Goal: Task Accomplishment & Management: Manage account settings

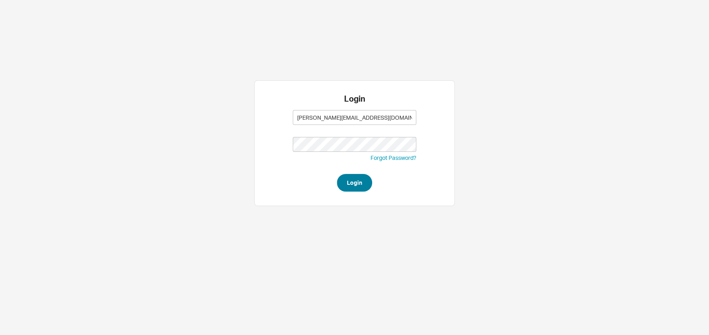
type input "sam@homeandstone.com"
click at [364, 184] on button "Login" at bounding box center [354, 183] width 35 height 18
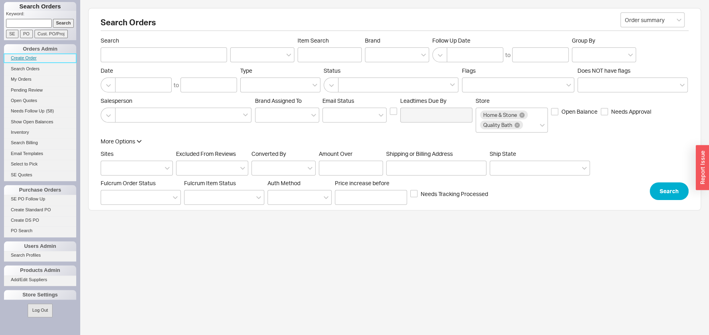
click at [16, 57] on link "Create Order" at bounding box center [40, 58] width 72 height 8
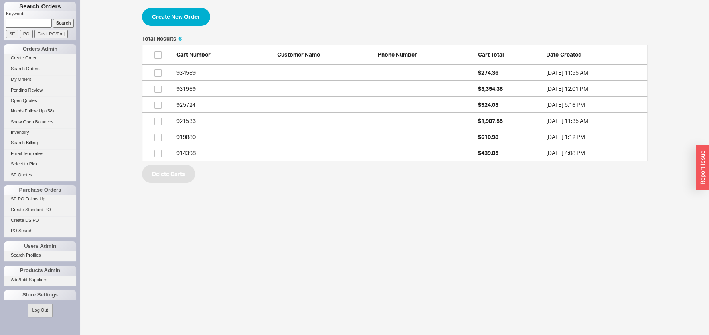
scroll to position [118, 498]
click at [57, 21] on input "Search" at bounding box center [63, 23] width 21 height 8
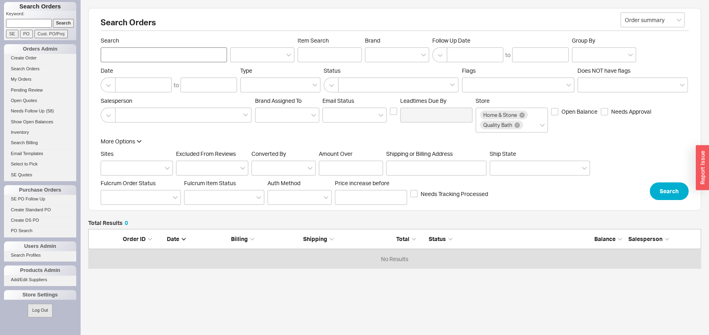
scroll to position [32, 605]
click at [149, 56] on input "Search" at bounding box center [164, 54] width 126 height 15
type input "werzberger"
click button "Search" at bounding box center [669, 191] width 39 height 18
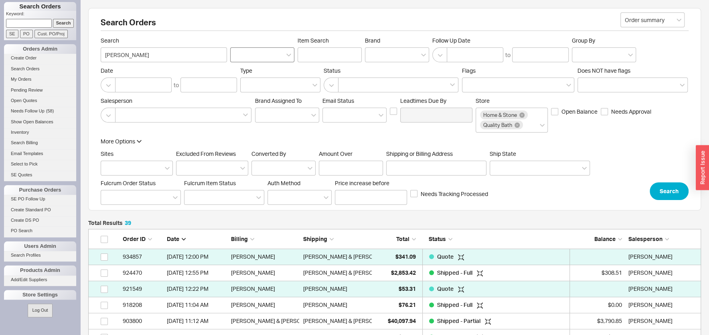
scroll to position [86, 0]
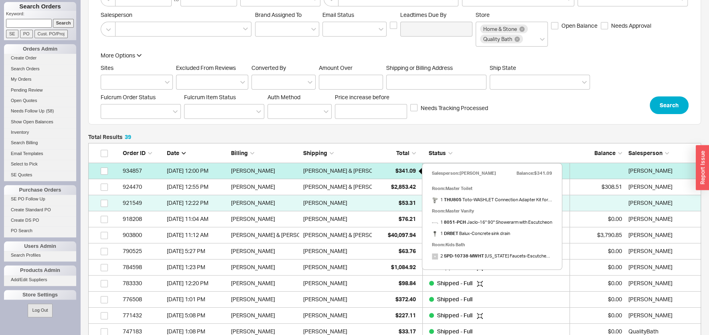
click at [395, 172] on span "$341.09" at bounding box center [405, 170] width 20 height 7
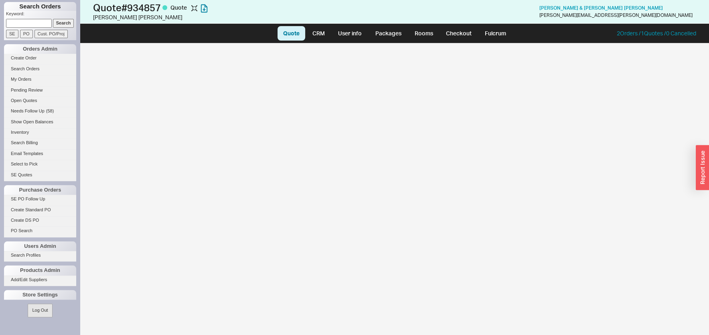
select select "LOW"
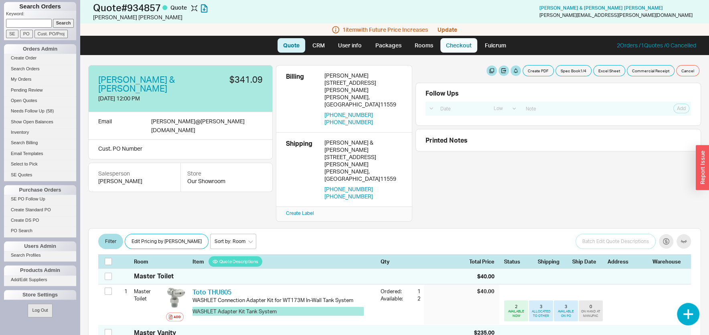
click at [453, 48] on link "Checkout" at bounding box center [458, 45] width 37 height 14
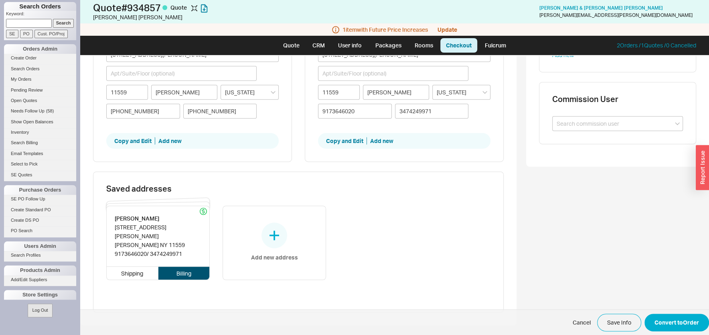
scroll to position [313, 0]
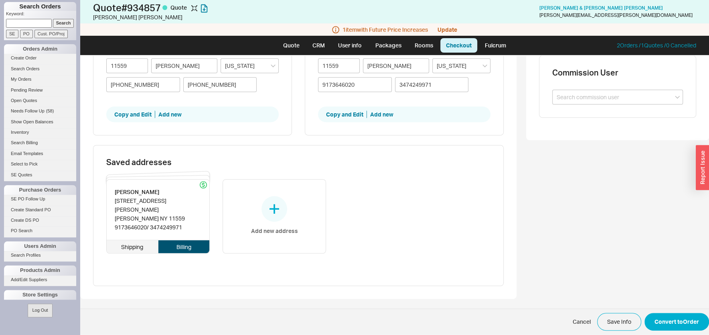
click at [133, 240] on div "Shipping" at bounding box center [133, 246] width 52 height 13
type input "Daniel"
type input "9173646020"
type input "3474249971"
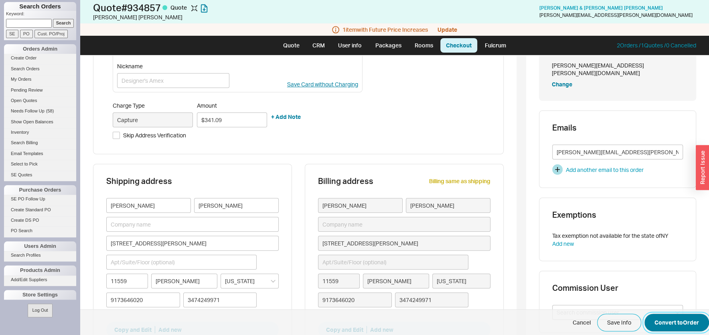
click at [654, 322] on button "Convert to Order" at bounding box center [677, 322] width 65 height 18
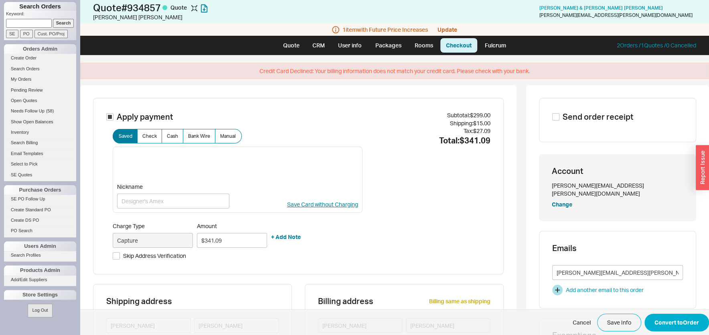
scroll to position [0, 0]
click at [116, 257] on input "Skip Address Verification" at bounding box center [116, 256] width 7 height 7
checkbox input "true"
drag, startPoint x: 667, startPoint y: 324, endPoint x: 648, endPoint y: 322, distance: 19.8
click at [667, 324] on button "Convert to Order" at bounding box center [677, 322] width 65 height 18
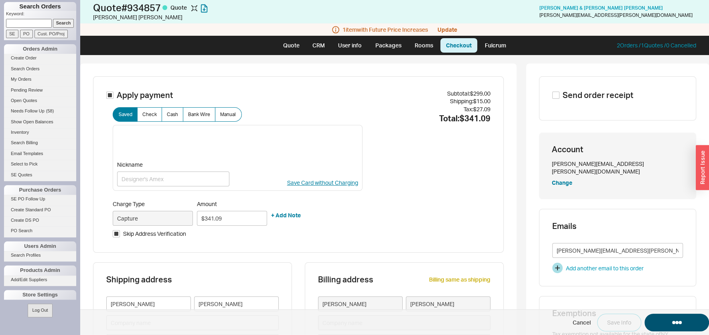
select select "LOW"
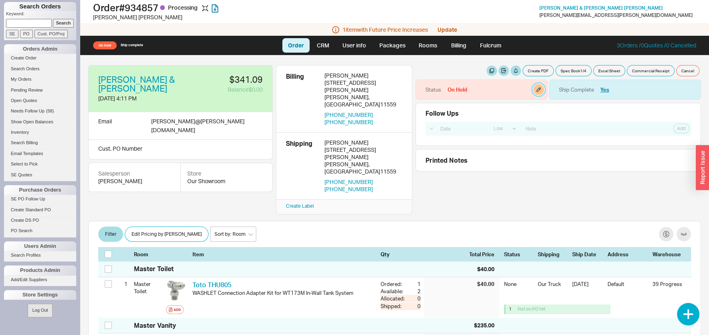
click at [534, 89] on button "button" at bounding box center [538, 89] width 10 height 10
select select "On Hold"
click at [466, 113] on select "None On Hold Call Before Ship Hold for Balance Hold For Payment Wait For Cust. …" at bounding box center [504, 120] width 76 height 15
select select
click option "None" at bounding box center [0, 0] width 0 height 0
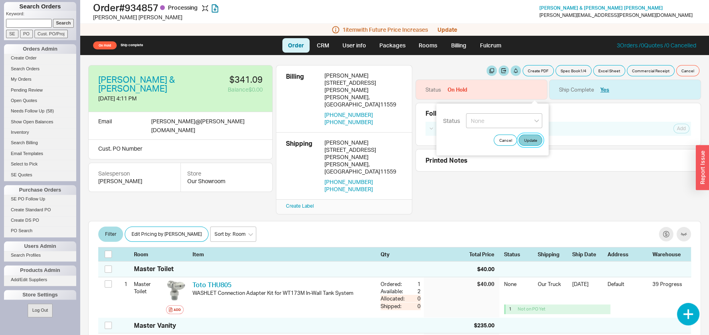
drag, startPoint x: 530, startPoint y: 142, endPoint x: 518, endPoint y: 147, distance: 12.9
click at [529, 142] on button "Update" at bounding box center [531, 139] width 24 height 11
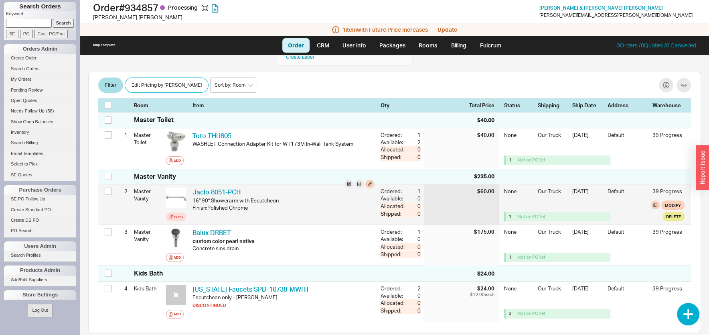
scroll to position [129, 0]
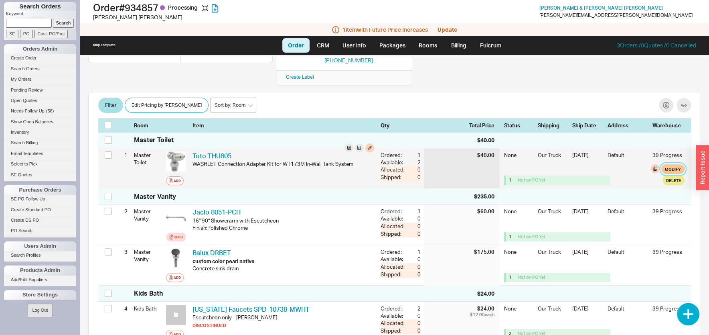
click at [667, 164] on button "Modify" at bounding box center [672, 169] width 23 height 10
select select "8"
select select "3"
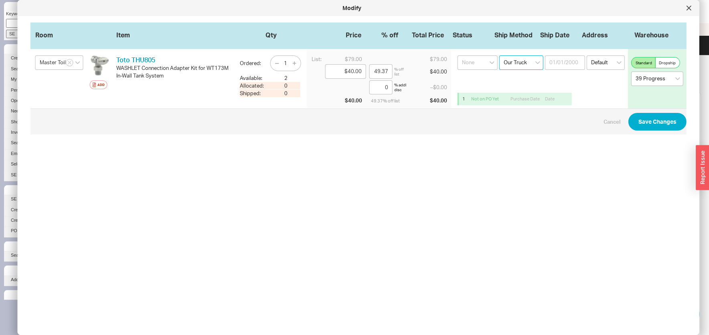
click at [499, 55] on select "Select an option Ground LTL Our Truck --------------- Customer Pickup - Showroo…" at bounding box center [521, 62] width 44 height 14
select select "1"
click option "Ground" at bounding box center [0, 0] width 0 height 0
click at [657, 121] on button "Save Changes" at bounding box center [658, 122] width 58 height 18
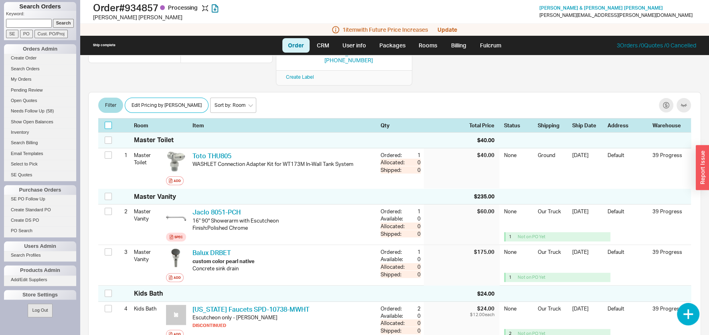
click at [106, 122] on input "checkbox" at bounding box center [108, 125] width 7 height 7
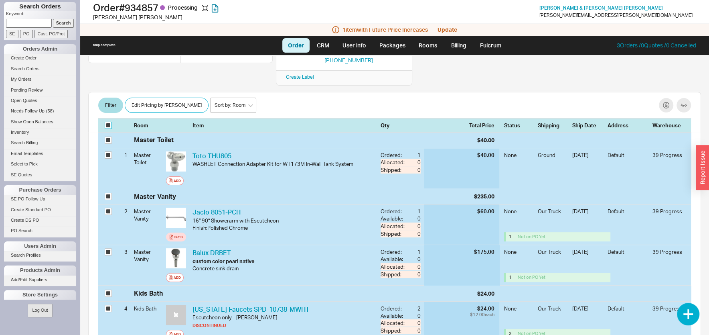
checkbox input "true"
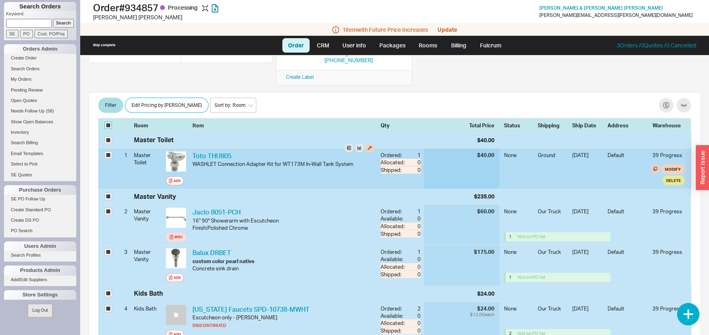
checkbox input "true"
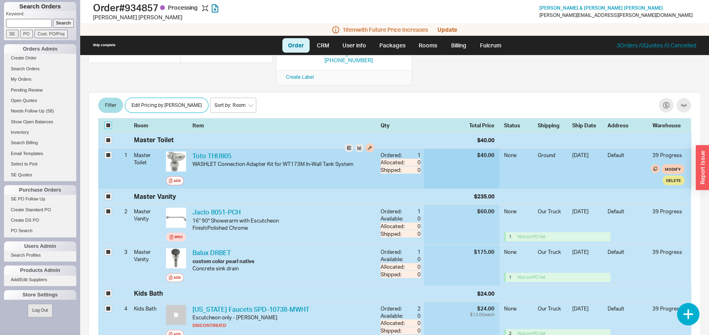
checkbox input "true"
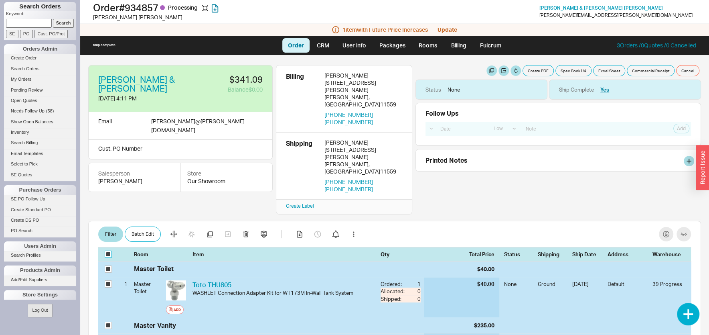
scroll to position [86, 0]
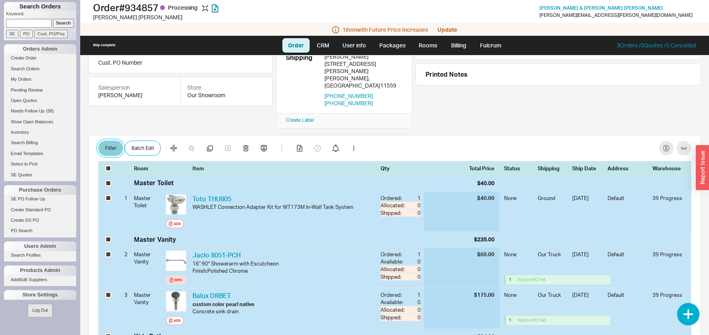
click at [109, 140] on button "Filter" at bounding box center [110, 147] width 25 height 15
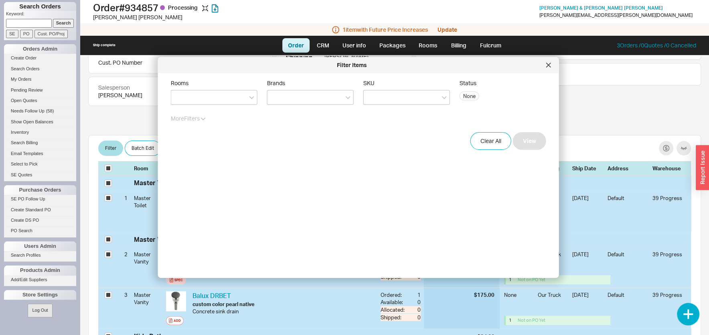
drag, startPoint x: 548, startPoint y: 61, endPoint x: 340, endPoint y: 112, distance: 214.3
click at [546, 65] on div at bounding box center [548, 65] width 13 height 13
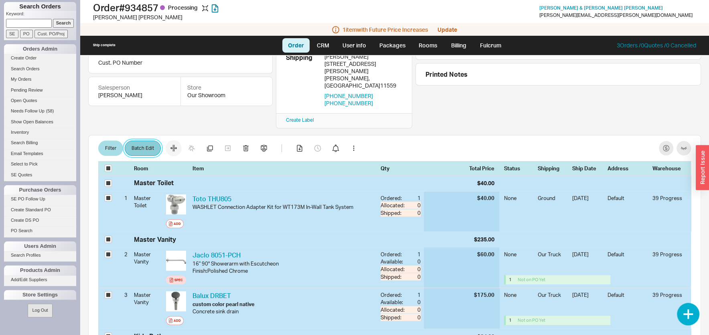
click at [143, 140] on button "Batch Edit" at bounding box center [143, 147] width 36 height 15
select select "1"
select select "3"
select select "8"
select select "3"
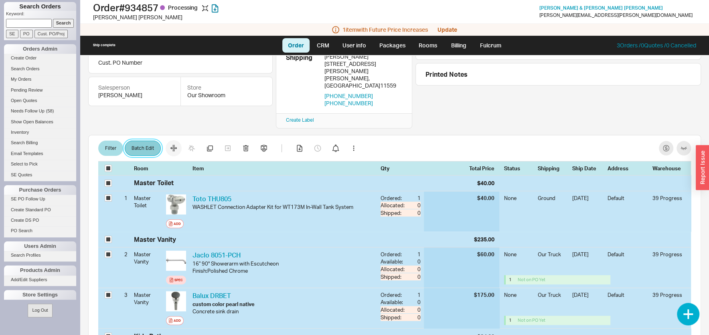
select select "8"
select select "3"
select select "8"
select select "3"
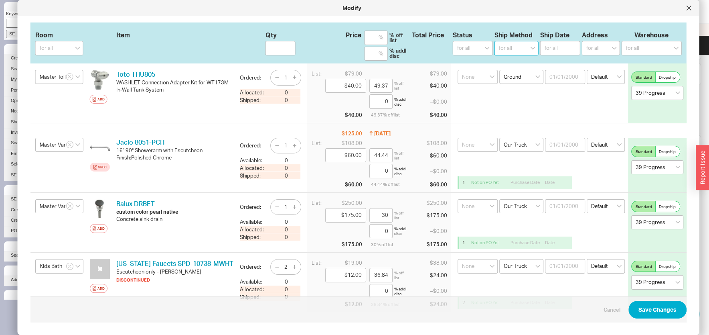
click at [495, 41] on select "for all Ground LTL Our Truck --------------- Customer Pickup - Showroom Custome…" at bounding box center [517, 48] width 44 height 14
select select "1"
click option "Ground" at bounding box center [0, 0] width 0 height 0
select select
select select "1"
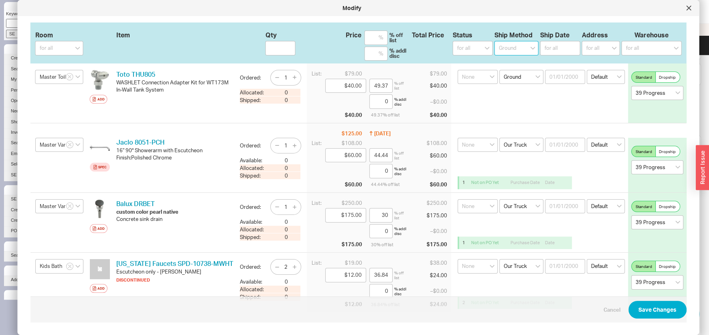
select select "1"
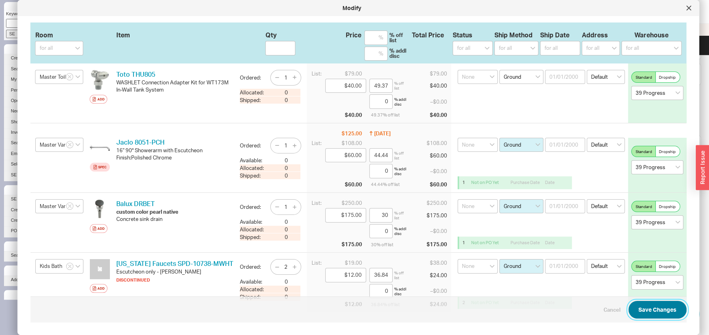
click at [645, 305] on button "Save Changes" at bounding box center [658, 309] width 58 height 18
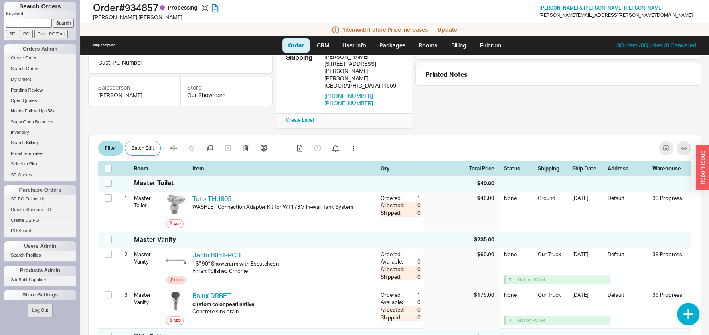
checkbox input "false"
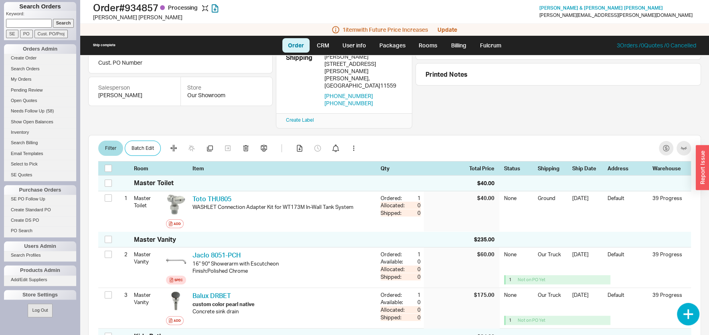
checkbox input "false"
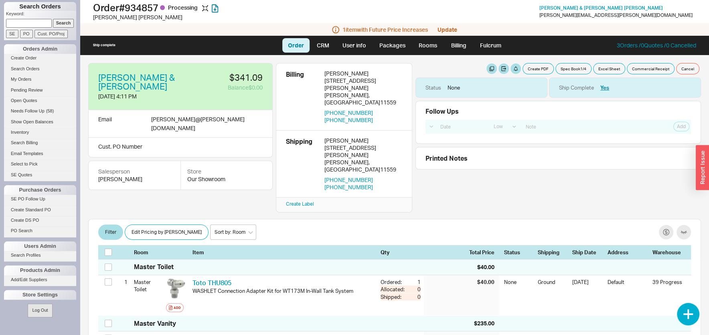
scroll to position [0, 0]
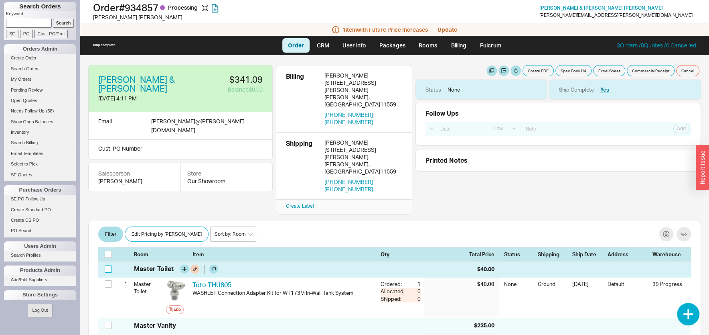
click at [109, 265] on input "checkbox" at bounding box center [108, 268] width 7 height 7
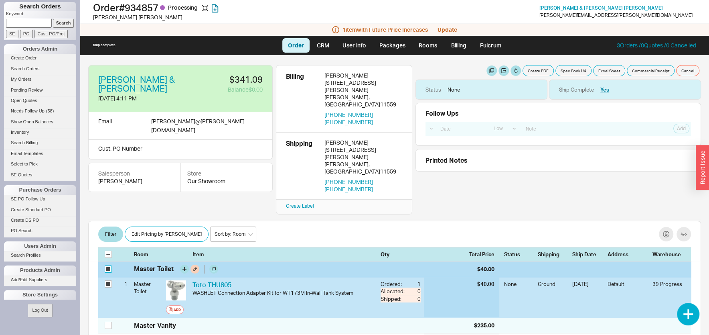
checkbox input "true"
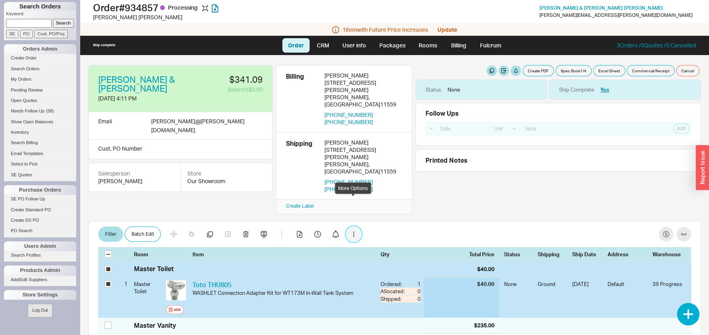
click at [354, 226] on button "button" at bounding box center [354, 234] width 16 height 16
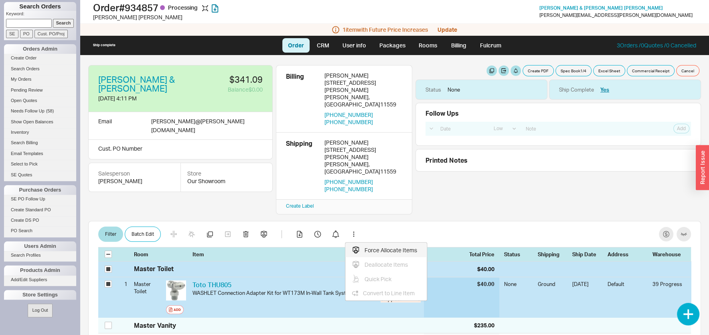
click at [371, 246] on div "Force Allocate Items" at bounding box center [384, 250] width 65 height 8
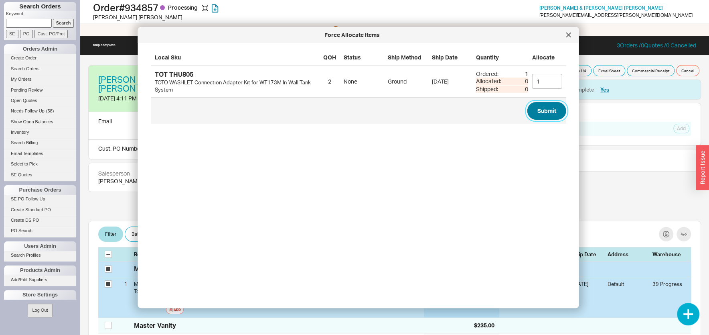
click at [539, 116] on button "Submit" at bounding box center [546, 111] width 39 height 18
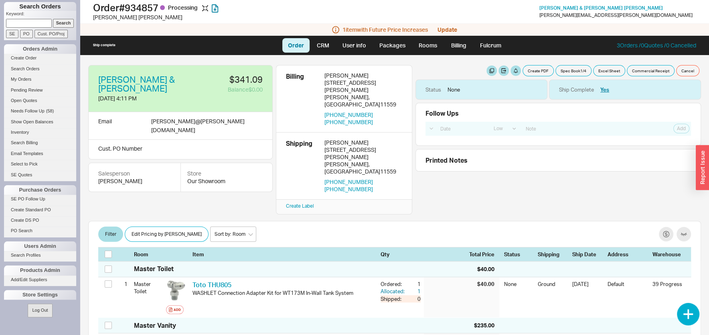
checkbox input "false"
click at [142, 8] on h1 "Order # 934857 Processing" at bounding box center [225, 7] width 264 height 11
copy h1 "934857"
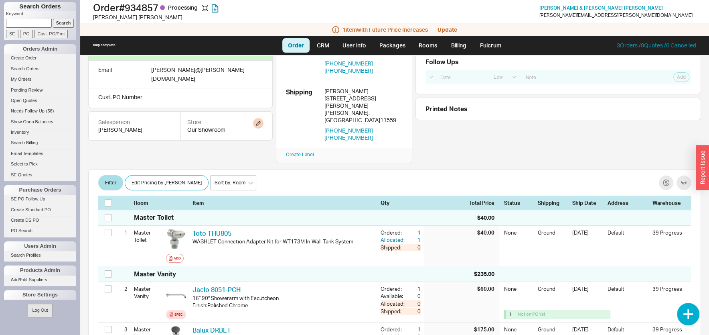
scroll to position [86, 0]
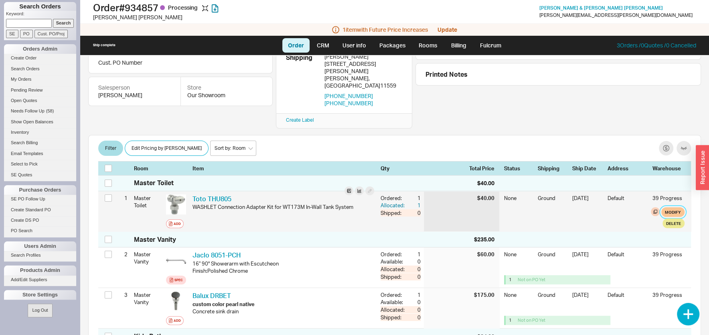
click at [668, 207] on button "Modify" at bounding box center [672, 212] width 23 height 10
select select "1"
select select "3"
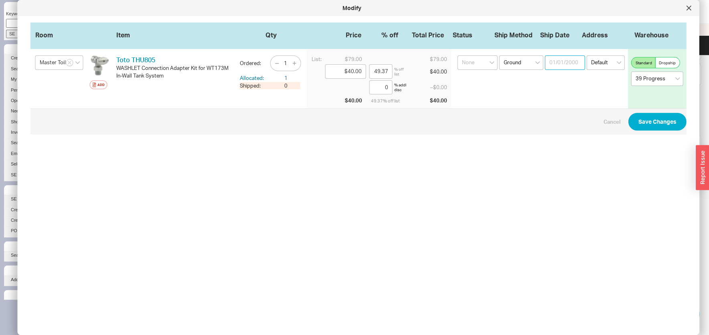
click at [557, 61] on input at bounding box center [565, 62] width 40 height 14
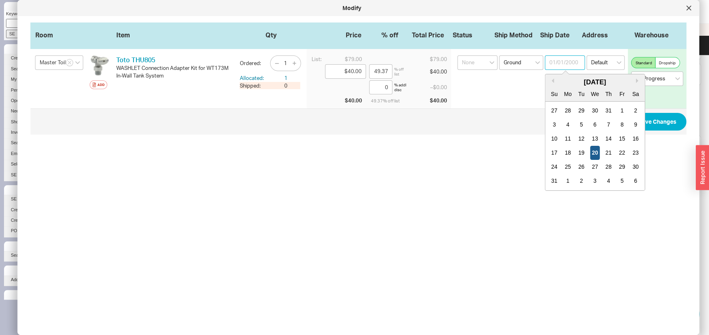
click at [590, 152] on div "20" at bounding box center [595, 153] width 10 height 14
type input "[DATE]"
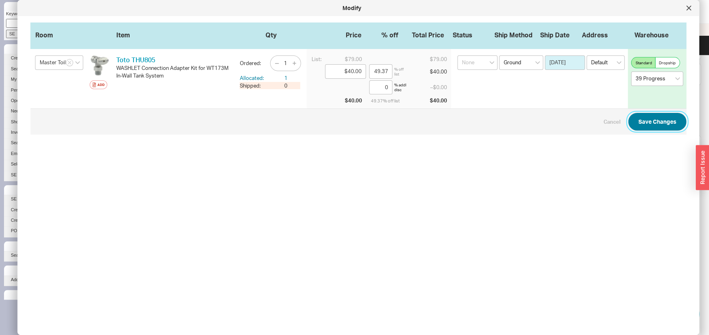
click at [652, 122] on button "Save Changes" at bounding box center [658, 122] width 58 height 18
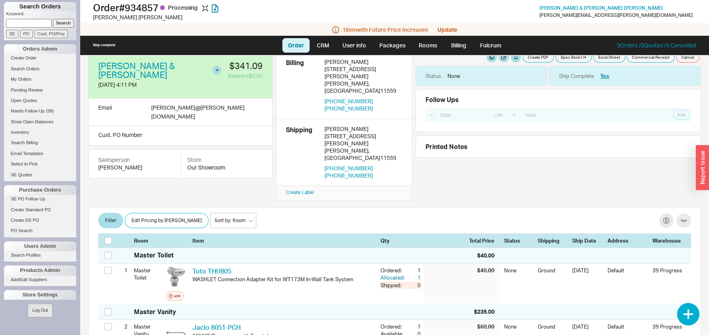
scroll to position [0, 0]
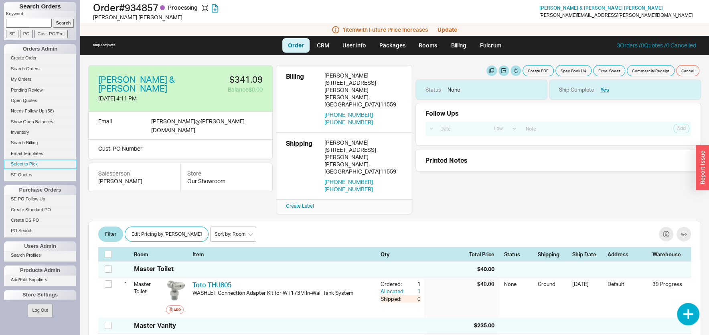
click at [33, 164] on link "Select to Pick" at bounding box center [40, 164] width 72 height 8
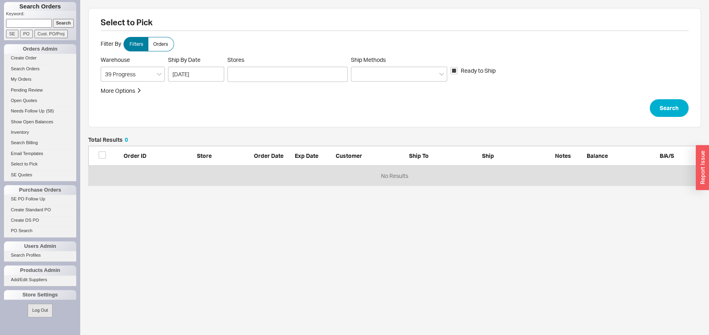
scroll to position [8, 8]
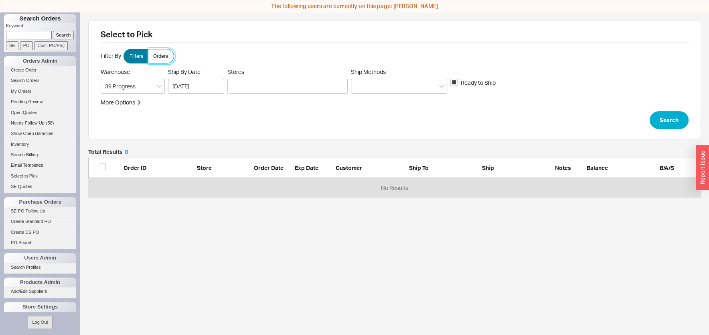
drag, startPoint x: 164, startPoint y: 53, endPoint x: 176, endPoint y: 65, distance: 17.9
click at [163, 53] on label "Orders" at bounding box center [161, 56] width 26 height 14
click at [0, 0] on input "Orders" at bounding box center [0, 0] width 0 height 0
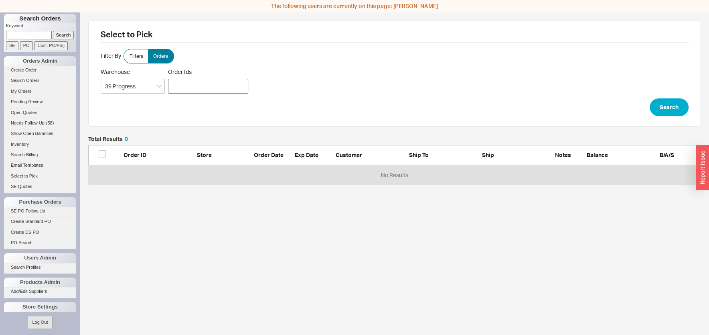
click at [223, 81] on div at bounding box center [208, 86] width 80 height 15
click at [175, 81] on input "Order Ids" at bounding box center [172, 85] width 5 height 11
paste input "934857"
type input "934857"
click at [673, 101] on button "Search" at bounding box center [669, 107] width 39 height 18
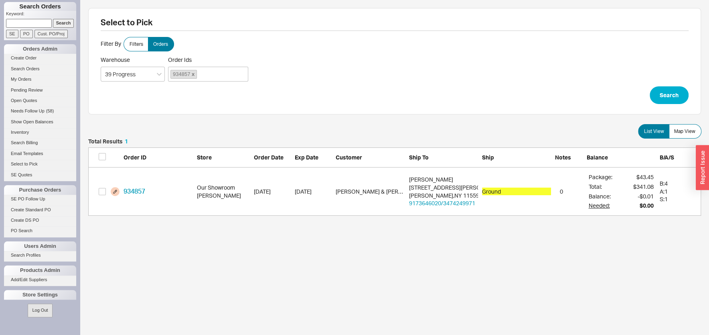
scroll to position [69, 605]
click at [101, 191] on input "grid" at bounding box center [102, 191] width 7 height 7
checkbox input "true"
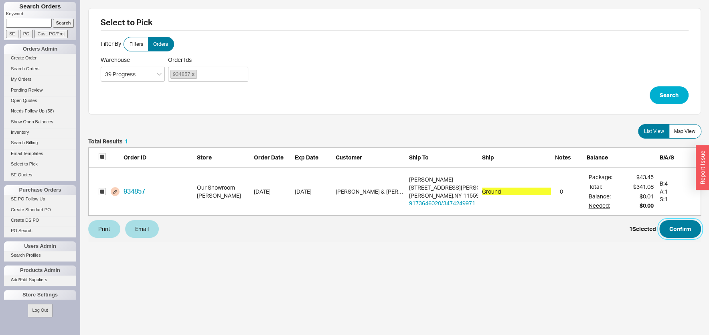
click at [681, 230] on button "Confirm" at bounding box center [680, 229] width 42 height 18
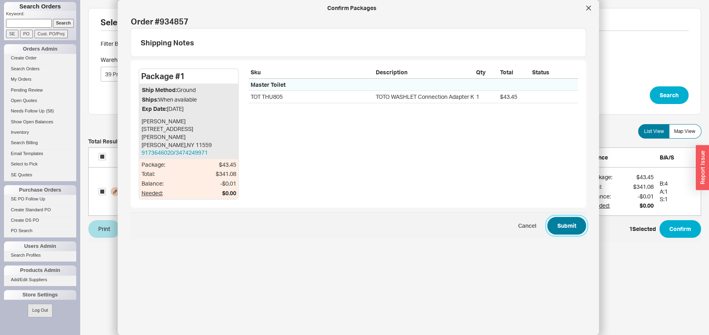
click at [562, 217] on button "Submit" at bounding box center [566, 226] width 39 height 18
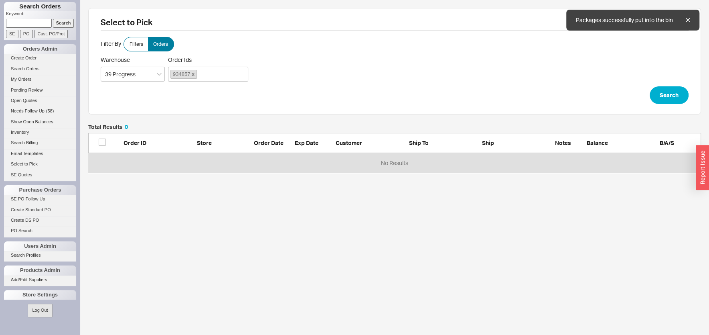
scroll to position [41, 605]
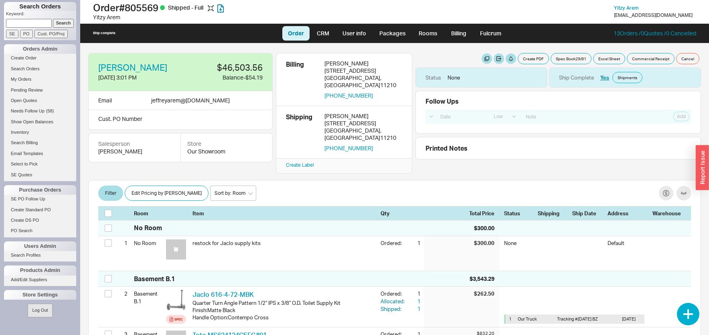
select select "LOW"
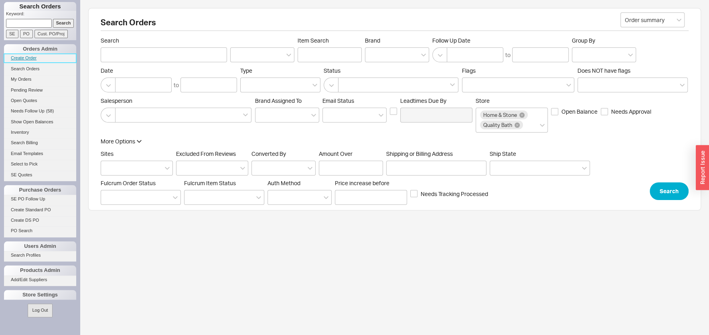
click at [29, 55] on link "Create Order" at bounding box center [40, 58] width 72 height 8
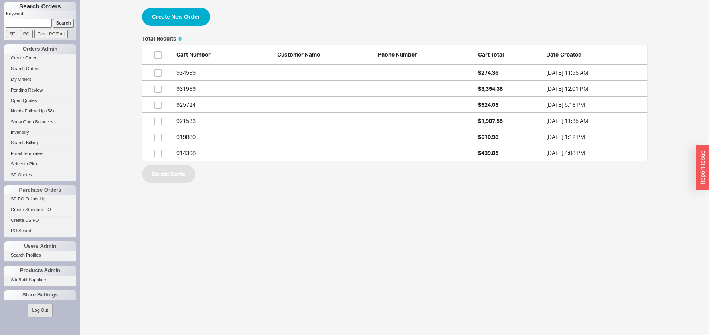
scroll to position [118, 498]
click at [181, 20] on button "Create New Order" at bounding box center [176, 17] width 68 height 18
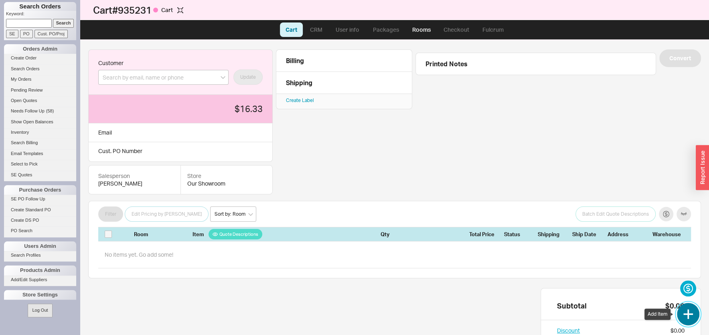
click at [691, 312] on button "button" at bounding box center [688, 313] width 22 height 22
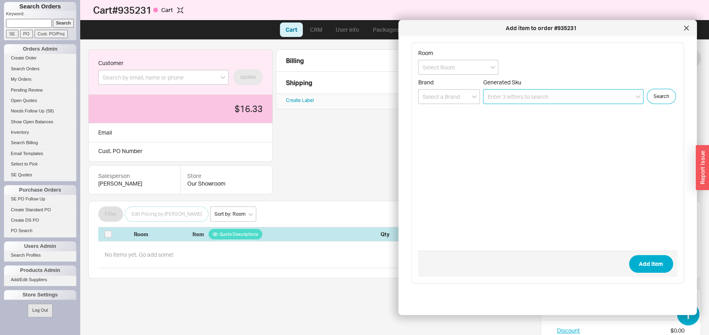
paste input "CUX11030-WKC"
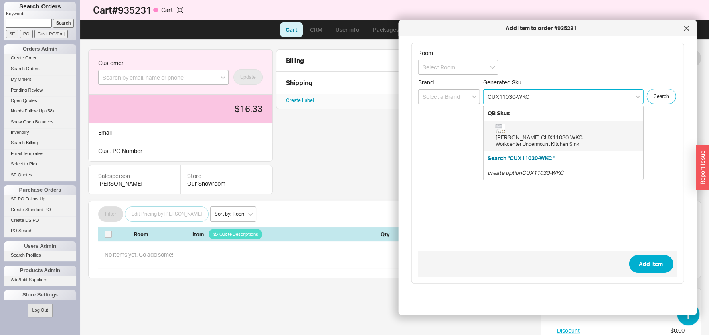
click at [523, 133] on div "Franke CUX11030-WKC Workcenter Undermount Kitchen Sink" at bounding box center [568, 136] width 144 height 24
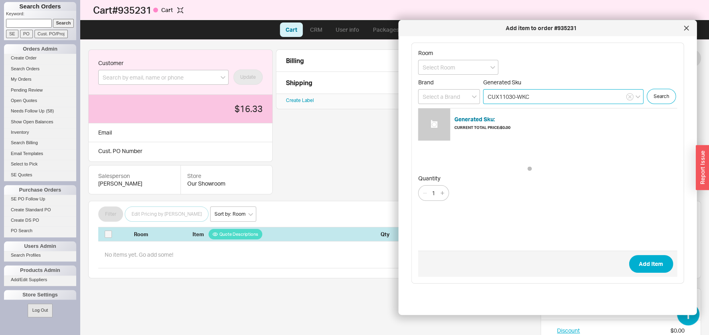
type input "CUX11030-WKC"
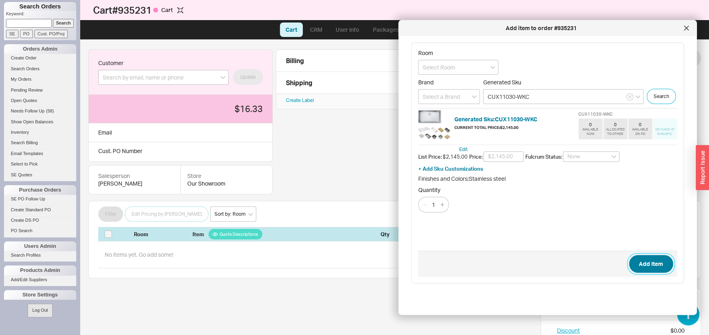
drag, startPoint x: 647, startPoint y: 260, endPoint x: 643, endPoint y: 245, distance: 15.8
click at [647, 260] on button "Add Item" at bounding box center [651, 264] width 44 height 18
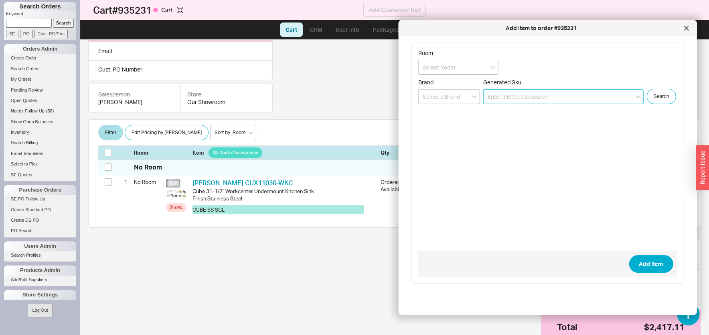
scroll to position [90, 0]
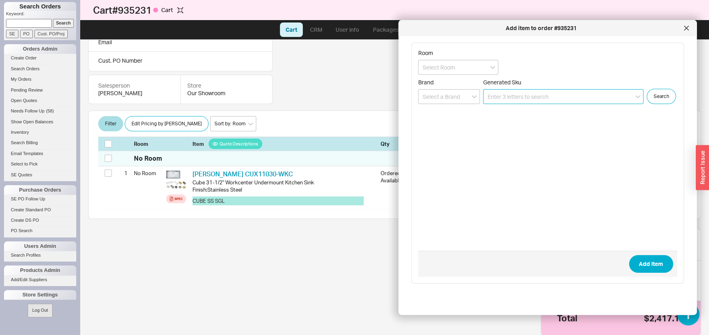
paste input "PTX110-31"
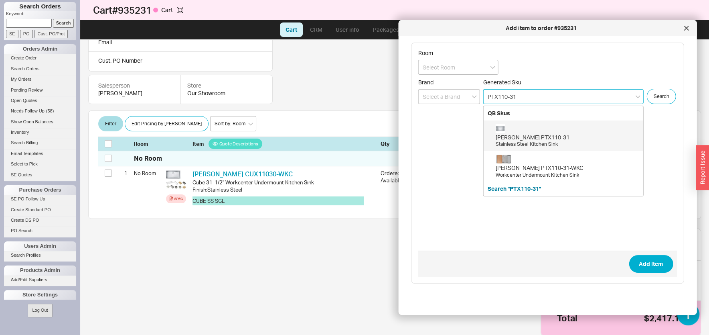
click at [521, 138] on div "Franke PTX110-31" at bounding box center [568, 137] width 144 height 8
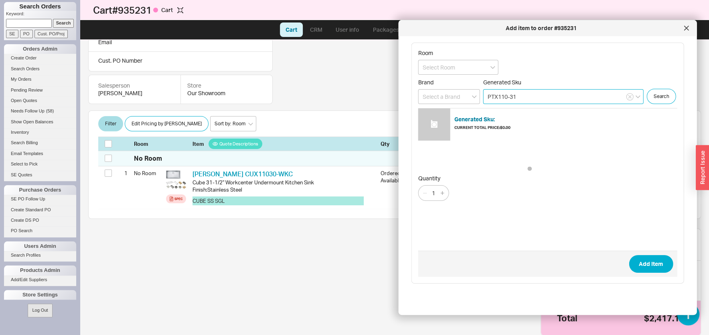
type input "PTX110-31"
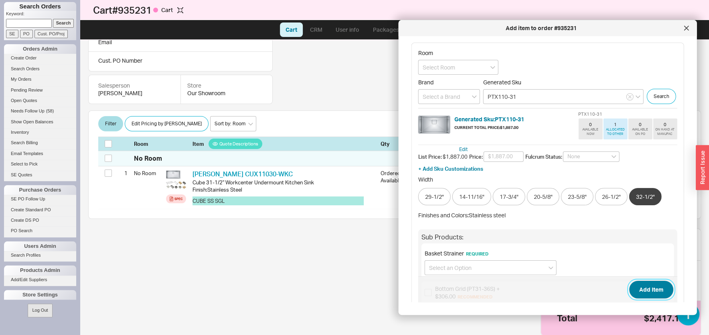
click at [646, 296] on button "Add Item" at bounding box center [651, 289] width 44 height 18
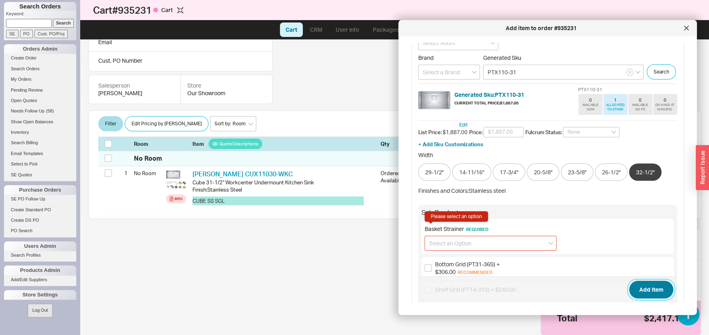
scroll to position [22, 0]
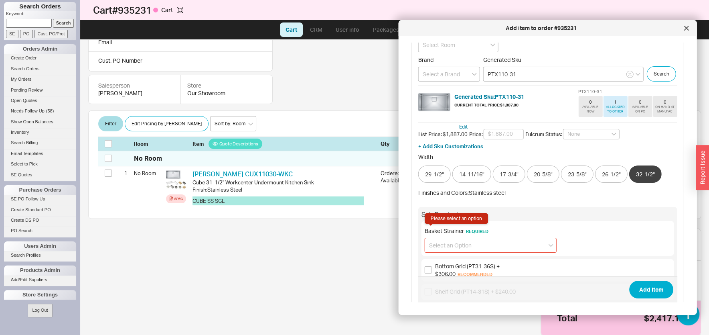
click at [484, 252] on input at bounding box center [491, 244] width 132 height 15
click at [467, 269] on div "Basket Strainer (906) + $126.00" at bounding box center [490, 261] width 131 height 14
type input "Basket Strainer (906) + $126.00"
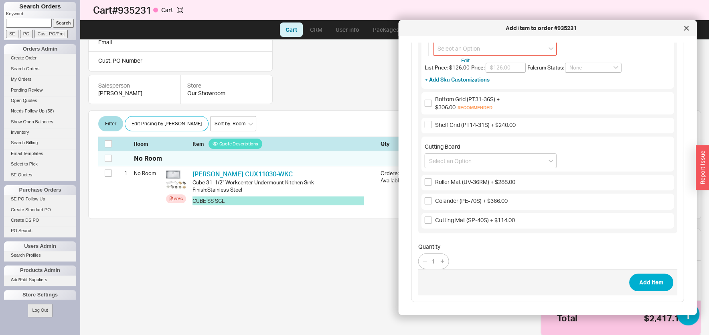
scroll to position [267, 0]
click at [629, 278] on button "Add Item" at bounding box center [651, 282] width 44 height 18
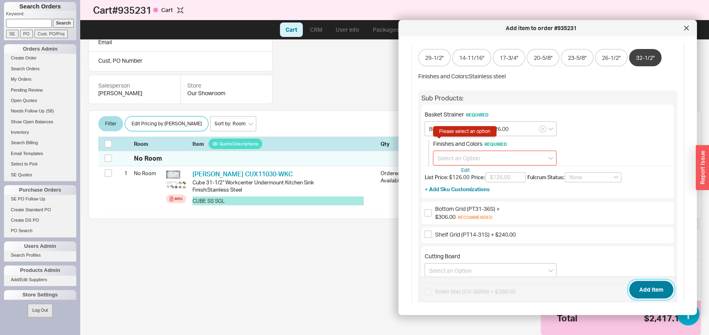
scroll to position [138, 0]
click at [500, 166] on input at bounding box center [495, 158] width 124 height 15
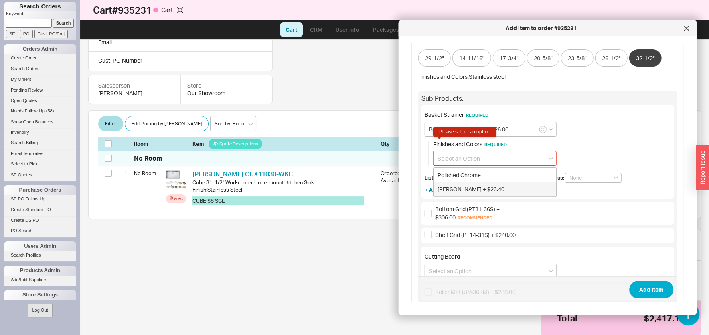
click at [466, 196] on div "Satin Nickel + $23.40" at bounding box center [495, 189] width 123 height 14
type input "Satin Nickel + $23.40"
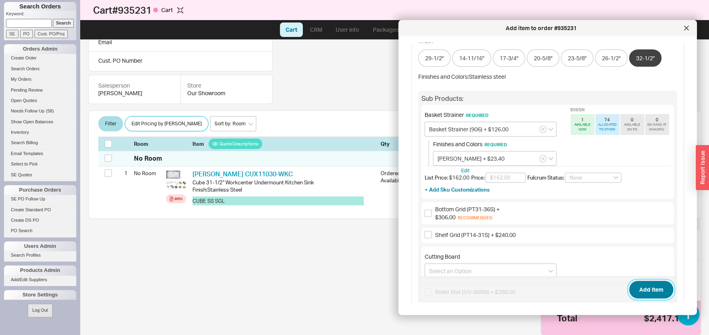
click at [648, 284] on button "Add Item" at bounding box center [651, 289] width 44 height 18
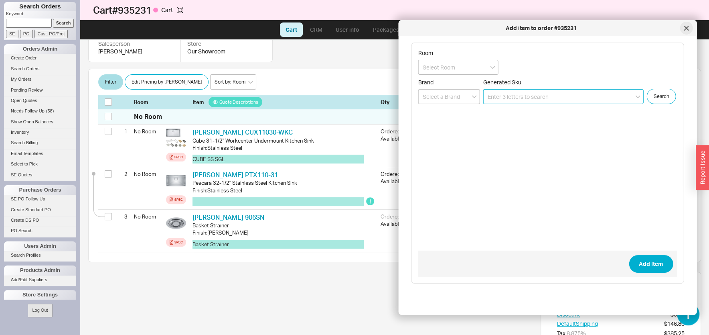
scroll to position [133, 0]
click at [688, 28] on div at bounding box center [686, 28] width 13 height 13
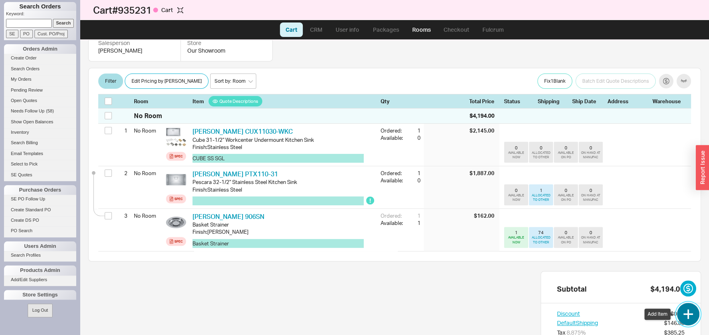
click at [693, 312] on button "button" at bounding box center [688, 313] width 22 height 22
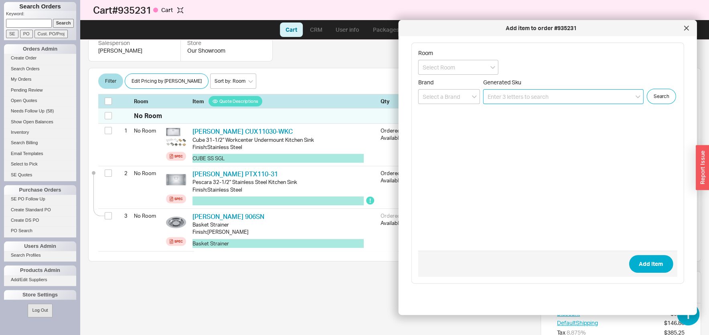
click at [545, 97] on input at bounding box center [563, 96] width 160 height 15
paste input "IHST-US-321910-G"
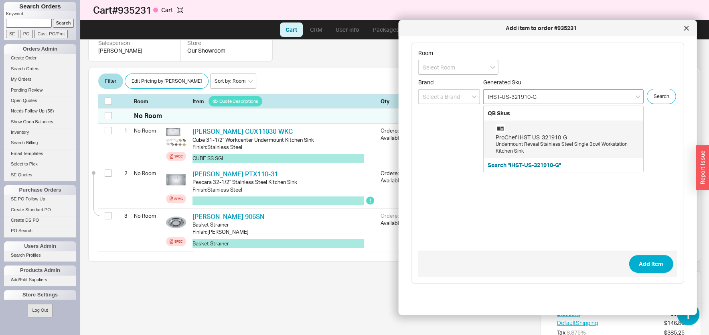
click at [535, 145] on div "Undermount Reveal Stainless Steel Single Bowl Workstation Kitchen Sink" at bounding box center [568, 148] width 144 height 14
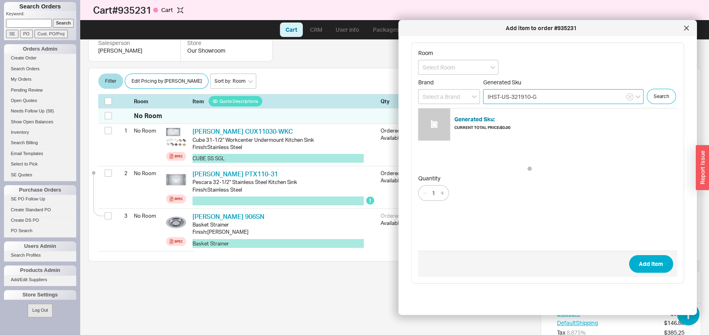
type input "IHST-US-321910-G"
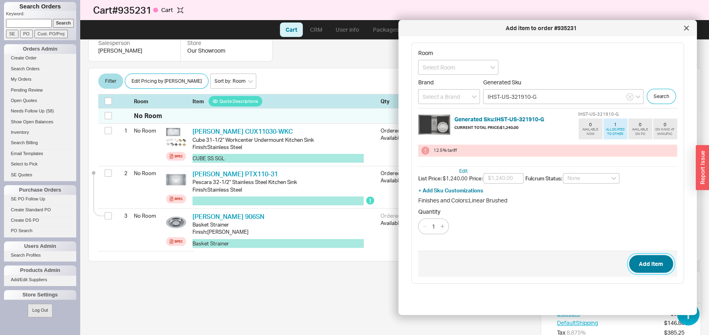
click at [634, 266] on button "Add Item" at bounding box center [651, 264] width 44 height 18
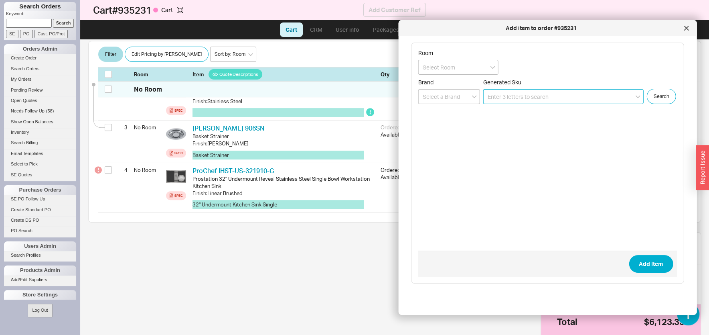
scroll to position [221, 0]
paste input "003974"
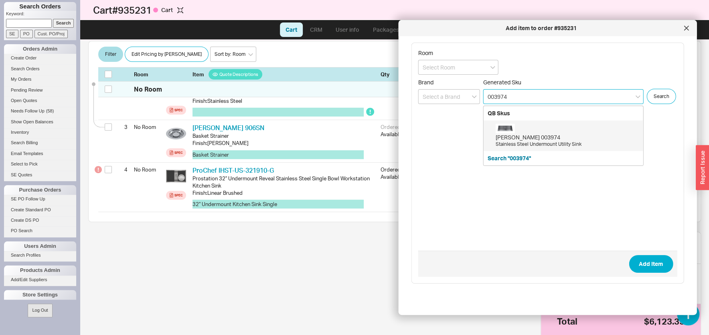
click at [516, 134] on div "Julien 003974" at bounding box center [568, 137] width 144 height 8
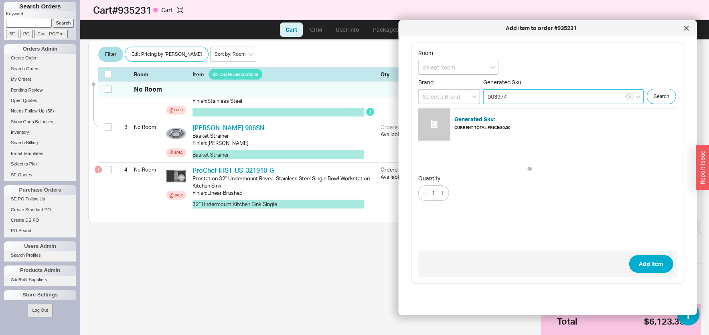
type input "003974"
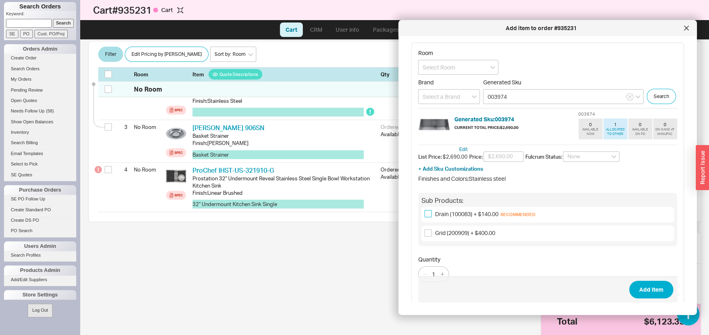
click at [427, 217] on input "Drain (100083) + $140.00 Recommended" at bounding box center [428, 213] width 7 height 7
checkbox input "true"
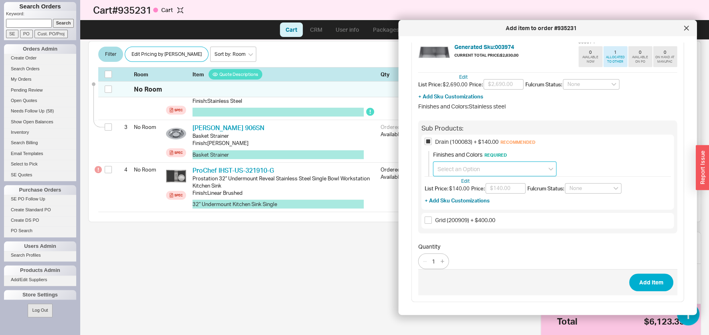
click at [449, 172] on input at bounding box center [495, 168] width 124 height 15
click at [454, 192] on div "Satin Nickel + $38.50" at bounding box center [495, 185] width 123 height 14
type input "Satin Nickel + $38.50"
click at [429, 220] on input "Grid (200909) + $400.00" at bounding box center [428, 219] width 7 height 7
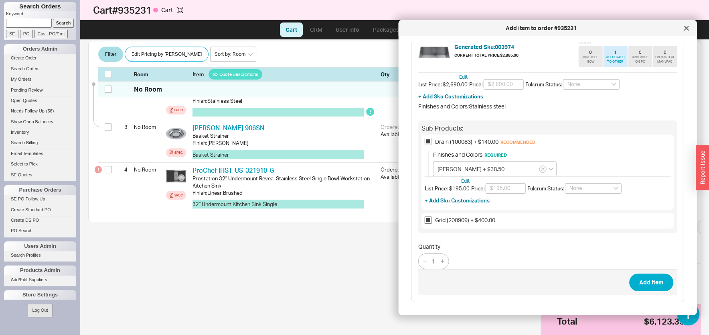
checkbox input "true"
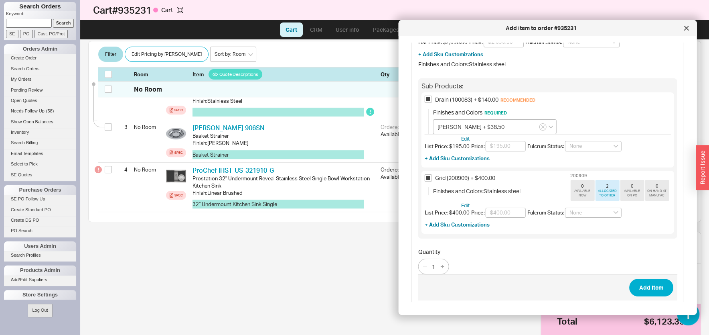
scroll to position [134, 0]
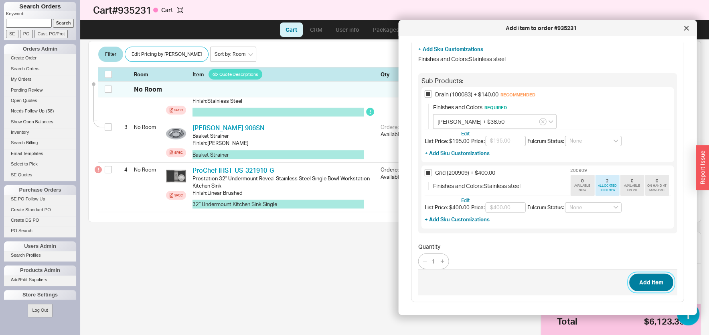
click at [634, 291] on button "Add Item" at bounding box center [651, 282] width 44 height 18
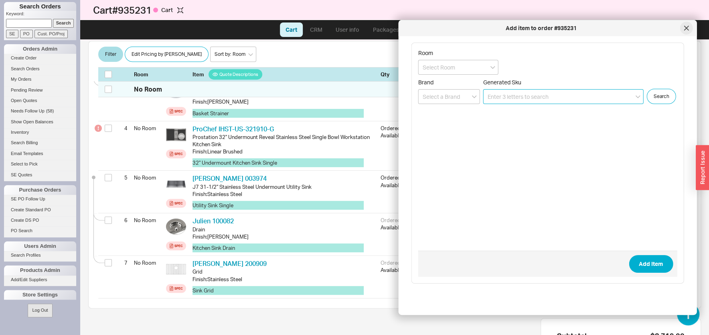
scroll to position [268, 0]
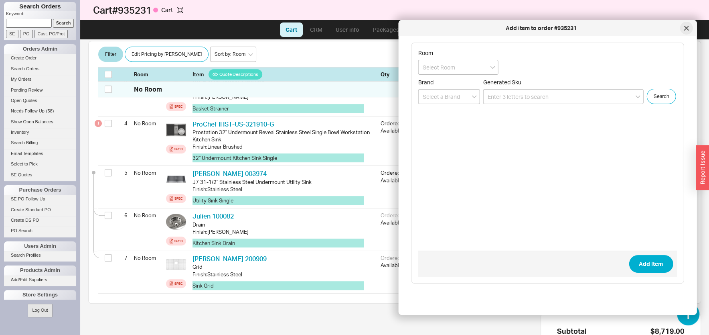
click at [685, 31] on div at bounding box center [686, 28] width 13 height 13
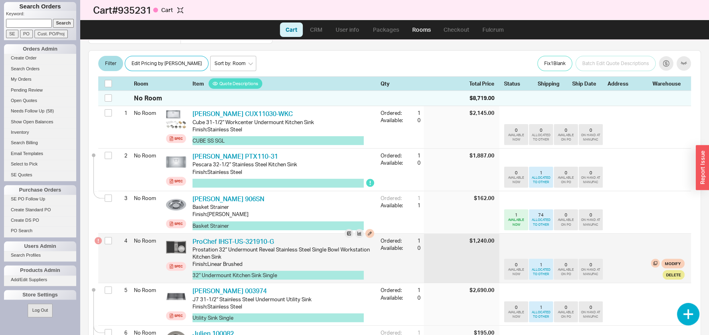
scroll to position [139, 0]
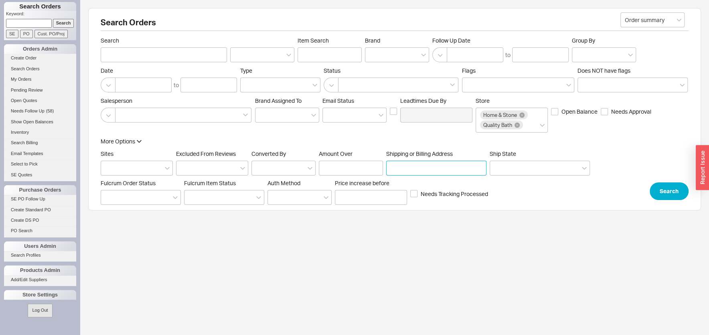
click at [454, 167] on input "Shipping or Billing Address" at bounding box center [436, 167] width 100 height 15
paste input "2100 J"
type input "2100 ave j"
drag, startPoint x: 673, startPoint y: 193, endPoint x: 670, endPoint y: 190, distance: 4.3
click at [670, 190] on button "Search" at bounding box center [669, 191] width 39 height 18
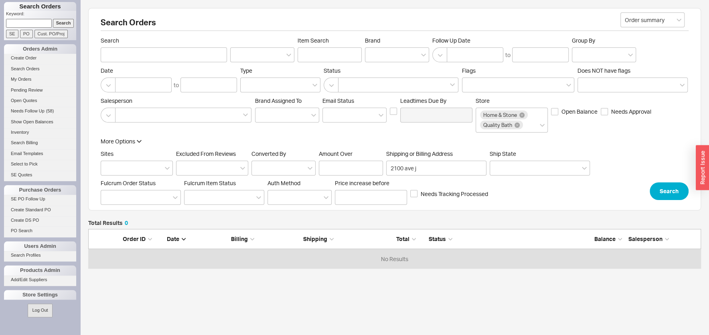
scroll to position [8, 8]
click at [441, 170] on input "2100 ave j" at bounding box center [436, 167] width 100 height 15
type input "2100 ave"
click button "Search" at bounding box center [669, 191] width 39 height 18
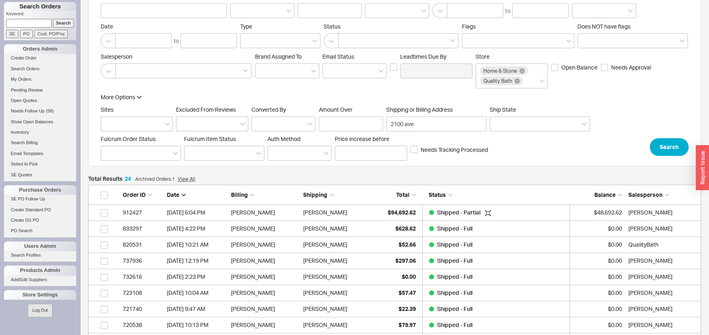
scroll to position [86, 0]
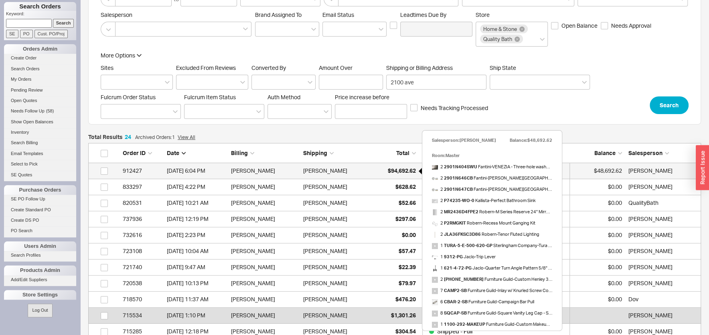
click at [388, 169] on span "$94,692.62" at bounding box center [402, 170] width 28 height 7
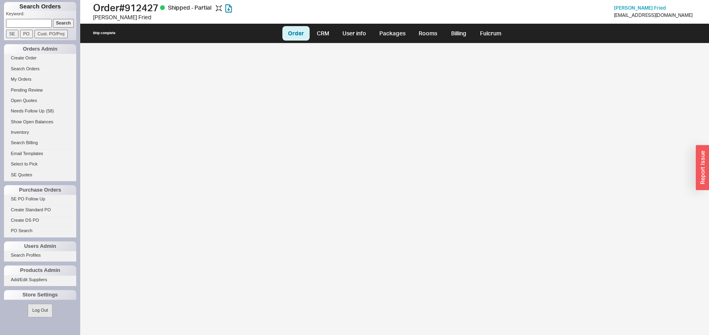
select select "LOW"
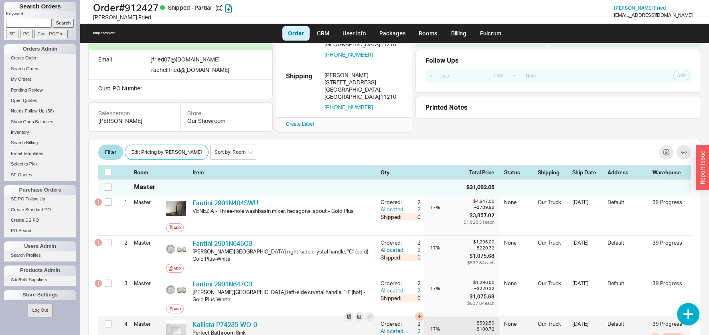
scroll to position [172, 0]
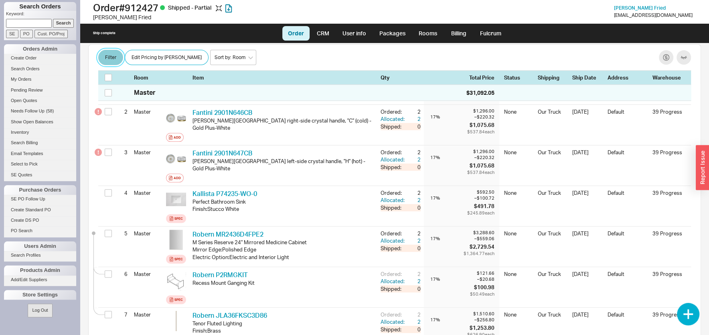
click at [106, 60] on button "Filter" at bounding box center [110, 57] width 25 height 15
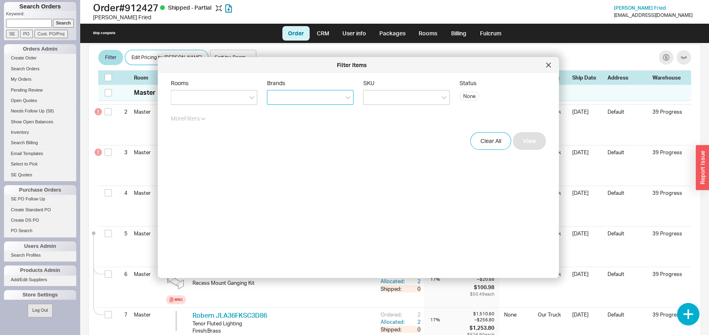
click at [273, 97] on input "Brands" at bounding box center [275, 97] width 6 height 9
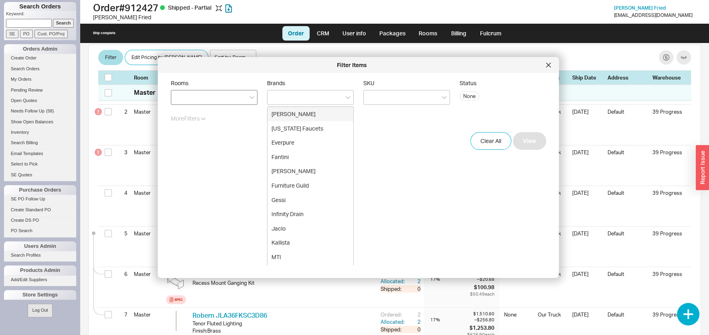
click at [210, 97] on div at bounding box center [214, 97] width 87 height 15
click at [181, 97] on input "Rooms" at bounding box center [178, 97] width 6 height 9
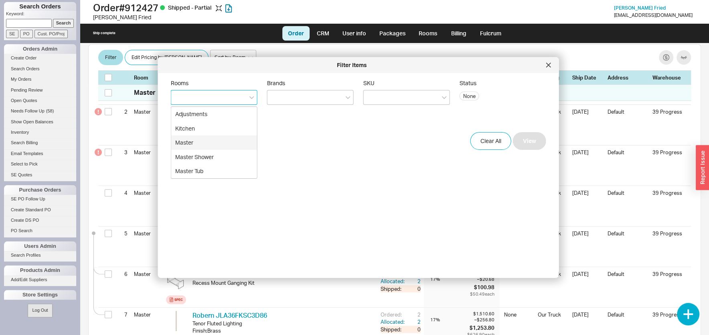
click at [198, 142] on div "Master" at bounding box center [214, 142] width 86 height 14
click at [196, 142] on div "Master Shower" at bounding box center [214, 142] width 86 height 14
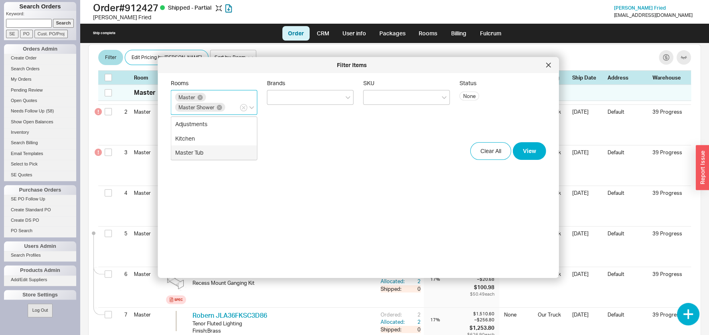
click at [200, 154] on div "Master Tub" at bounding box center [214, 152] width 86 height 14
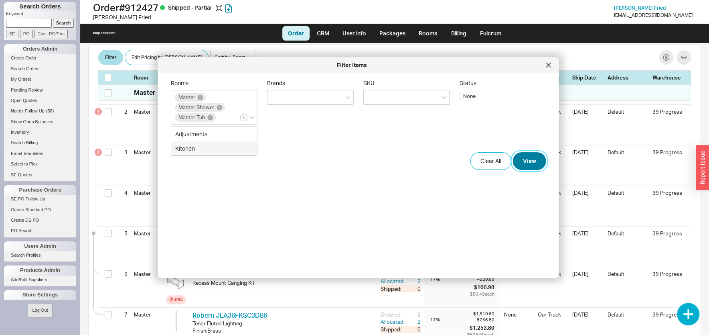
drag, startPoint x: 533, startPoint y: 158, endPoint x: 505, endPoint y: 165, distance: 28.8
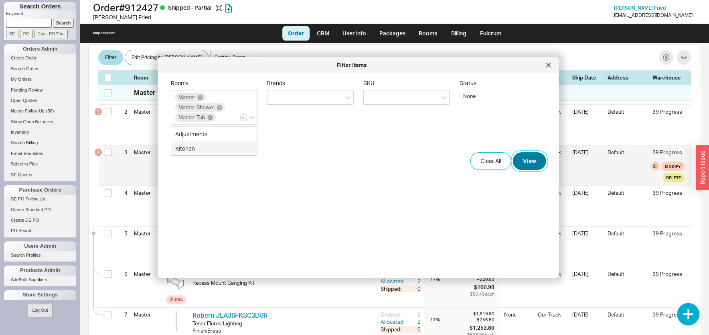
click at [531, 158] on button "View" at bounding box center [529, 161] width 33 height 18
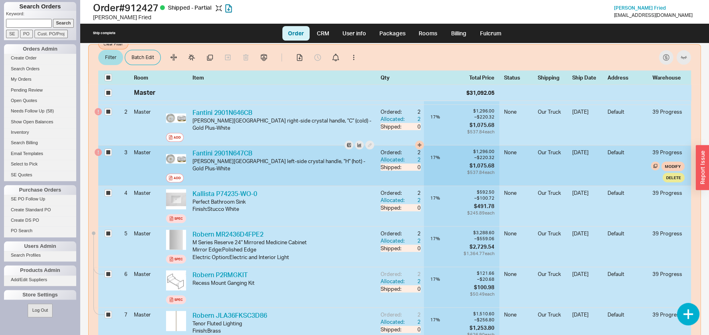
checkbox input "true"
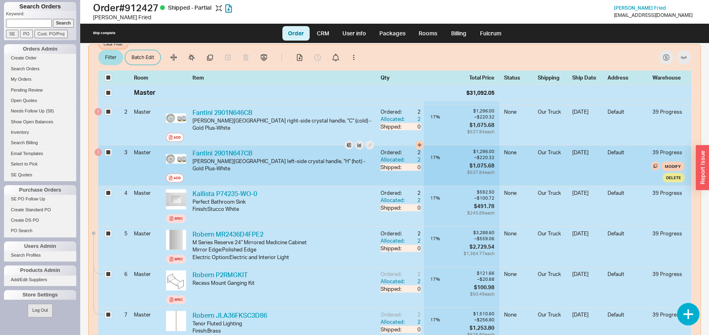
checkbox input "true"
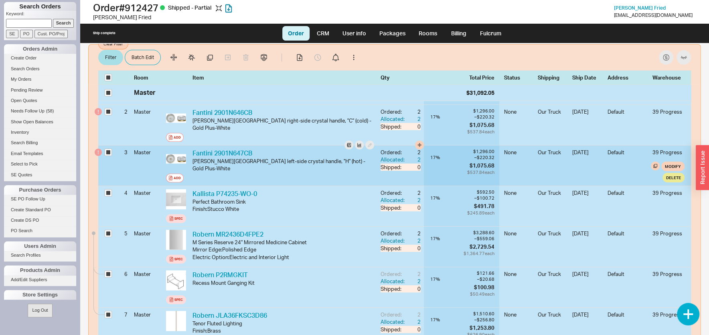
checkbox input "true"
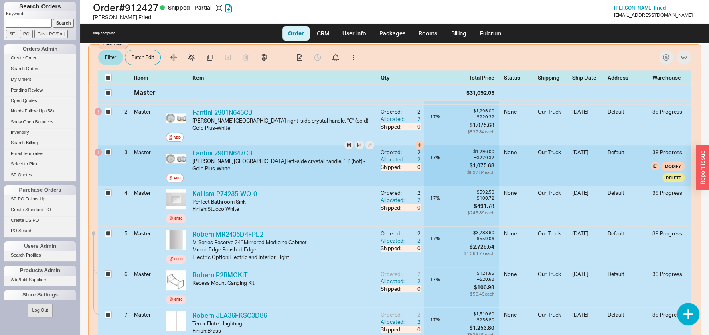
checkbox input "true"
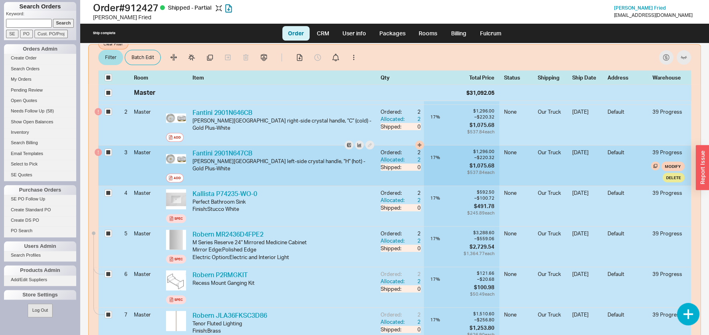
checkbox input "true"
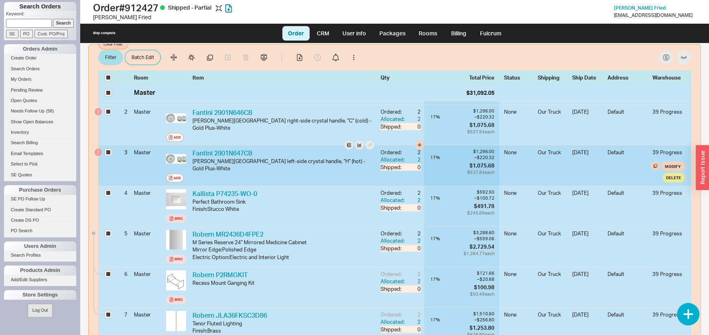
checkbox input "true"
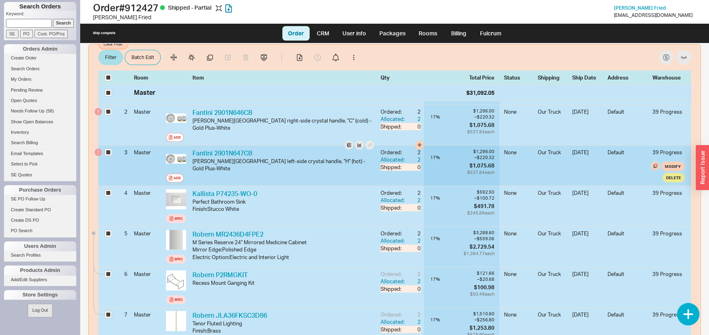
checkbox input "true"
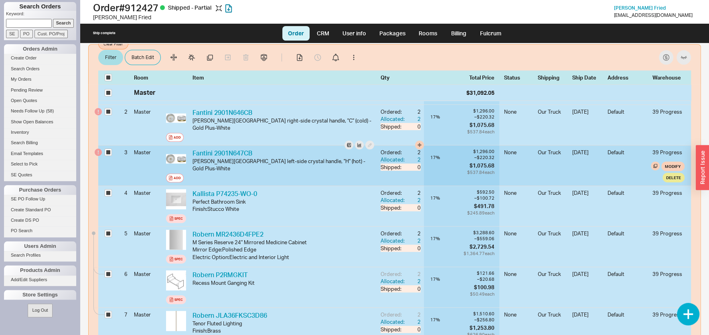
checkbox input "true"
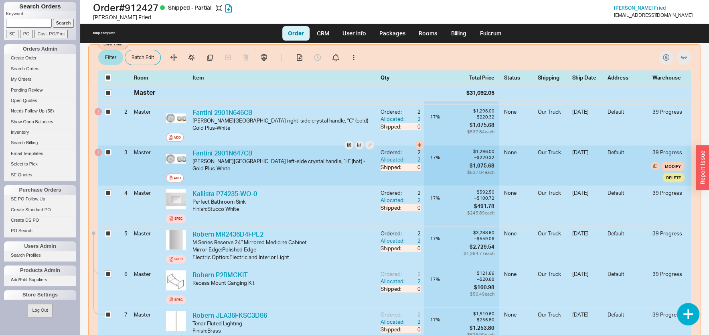
checkbox input "true"
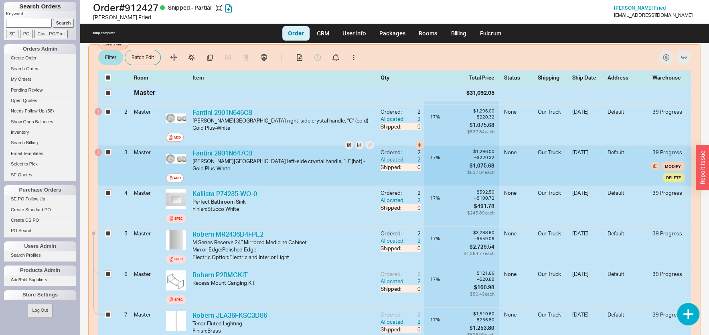
checkbox input "true"
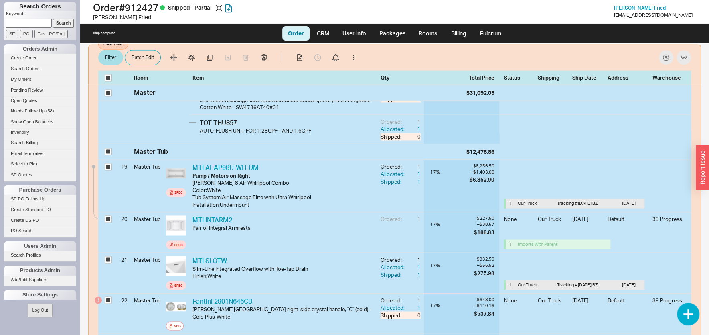
scroll to position [946, 0]
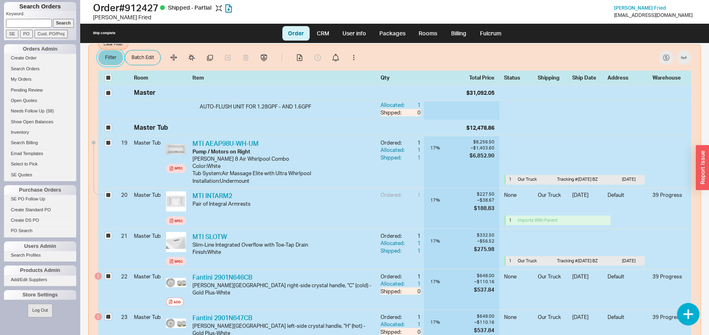
click at [109, 55] on button "Filter" at bounding box center [110, 57] width 25 height 15
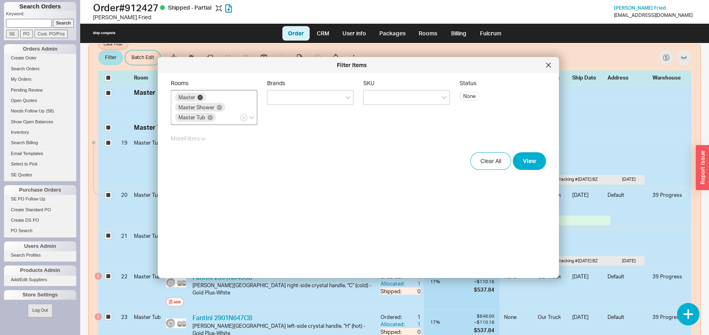
click at [201, 97] on icon at bounding box center [200, 97] width 5 height 5
click at [217, 113] on input "Rooms Master Master Shower Master Tub" at bounding box center [220, 117] width 6 height 9
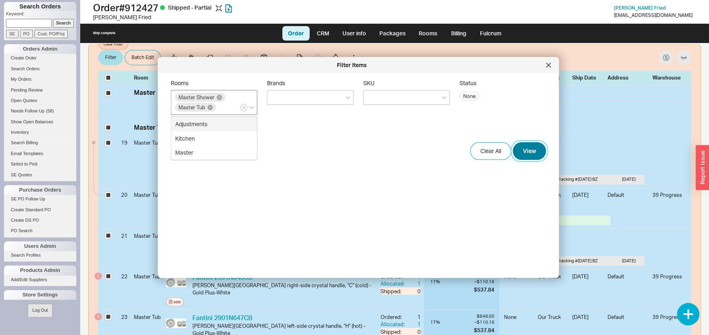
click at [526, 147] on button "View" at bounding box center [529, 151] width 33 height 18
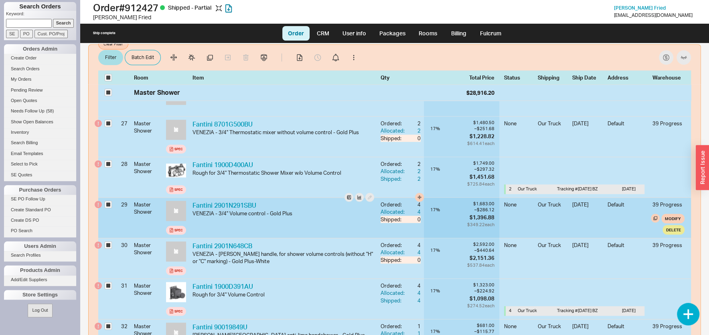
scroll to position [486, 0]
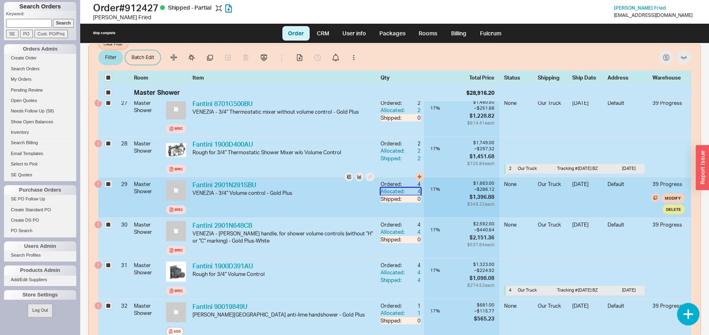
click at [411, 188] on div "4" at bounding box center [413, 190] width 14 height 7
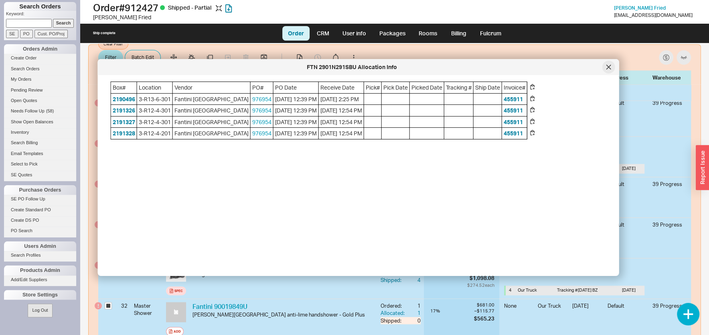
click at [607, 69] on div at bounding box center [608, 67] width 13 height 13
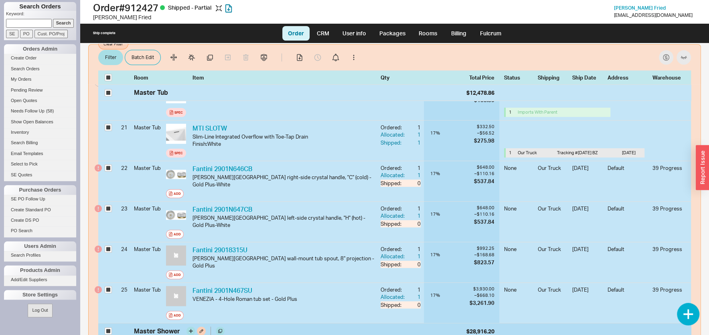
scroll to position [228, 0]
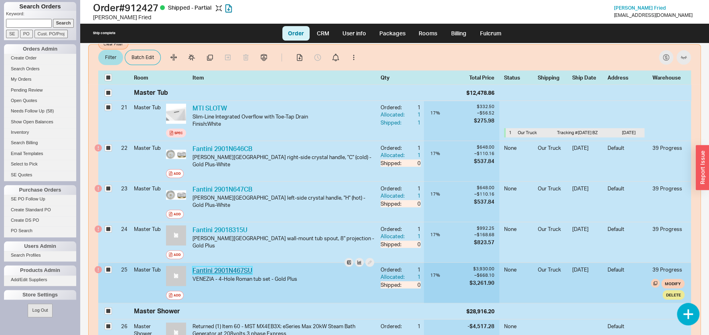
click at [233, 270] on link "Fantini 2901N467SU" at bounding box center [223, 270] width 60 height 8
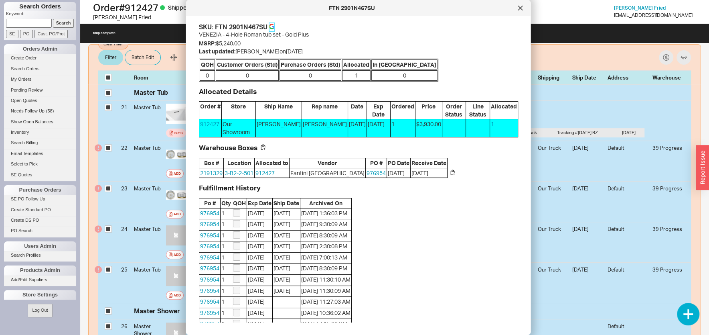
click at [274, 26] on icon at bounding box center [272, 27] width 6 height 6
drag, startPoint x: 523, startPoint y: 6, endPoint x: 519, endPoint y: 14, distance: 8.4
click at [523, 6] on div at bounding box center [520, 8] width 13 height 13
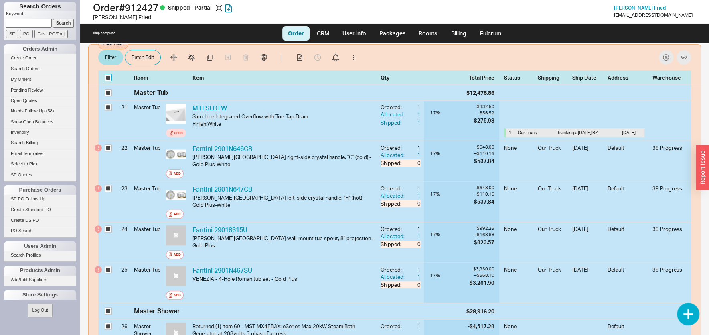
click at [109, 75] on input "checkbox" at bounding box center [108, 77] width 7 height 7
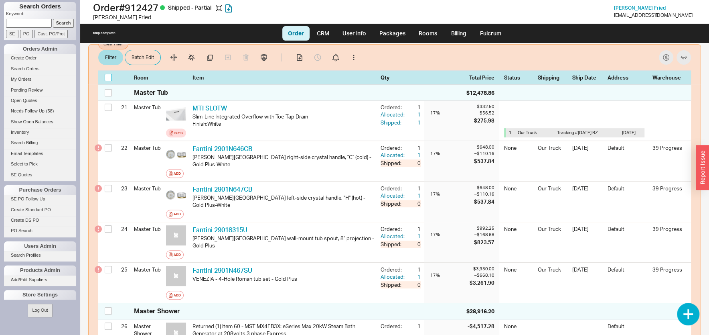
checkbox input "false"
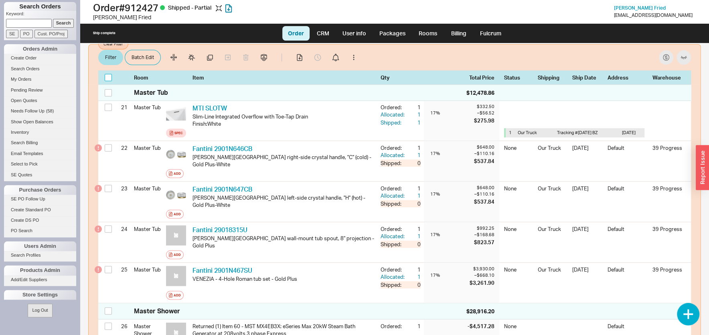
checkbox input "false"
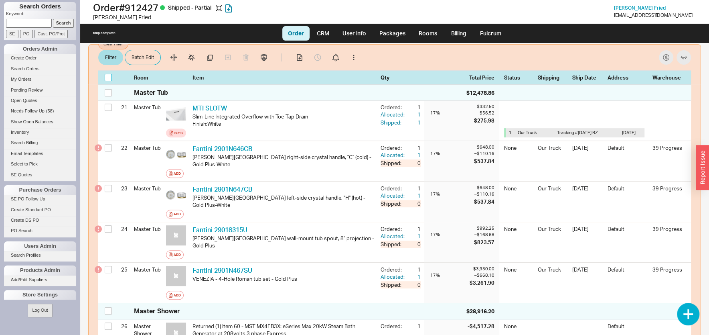
checkbox input "false"
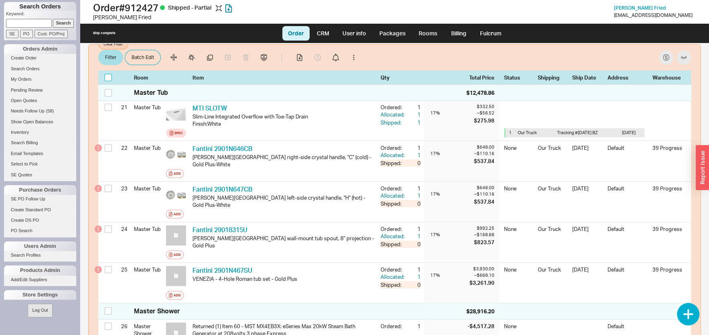
checkbox input "false"
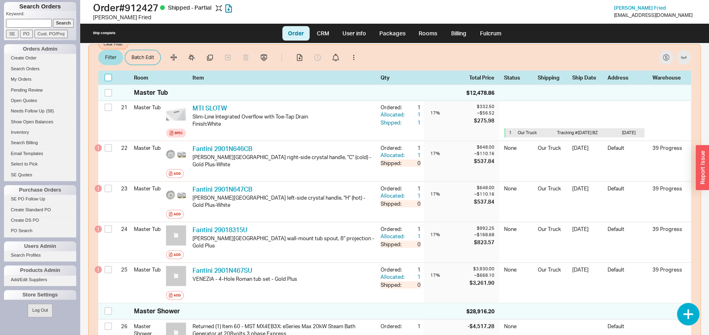
checkbox input "false"
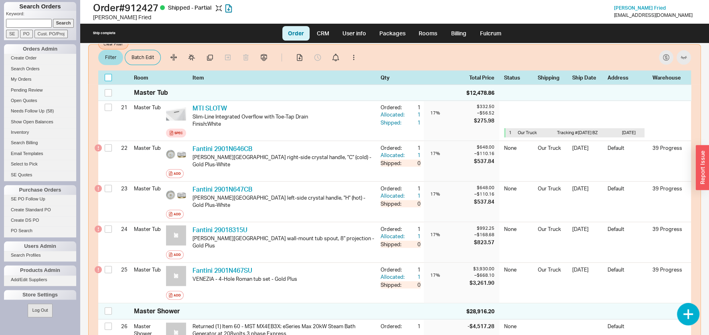
checkbox input "false"
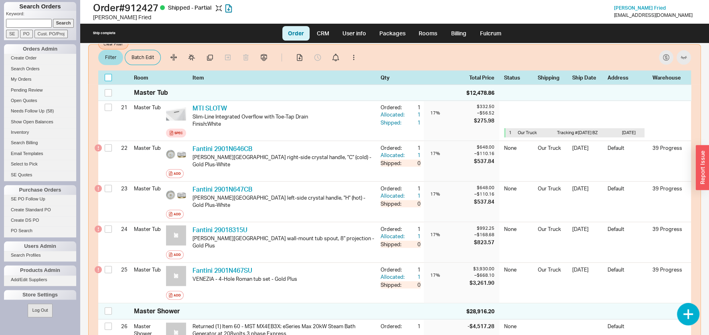
checkbox input "false"
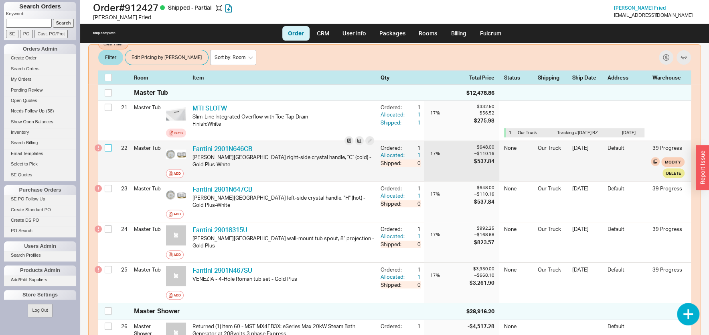
drag, startPoint x: 107, startPoint y: 146, endPoint x: 111, endPoint y: 157, distance: 12.2
click at [107, 146] on input "checkbox" at bounding box center [108, 147] width 7 height 7
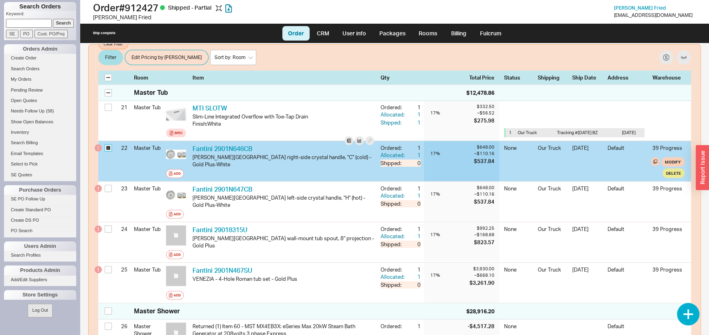
checkbox input "true"
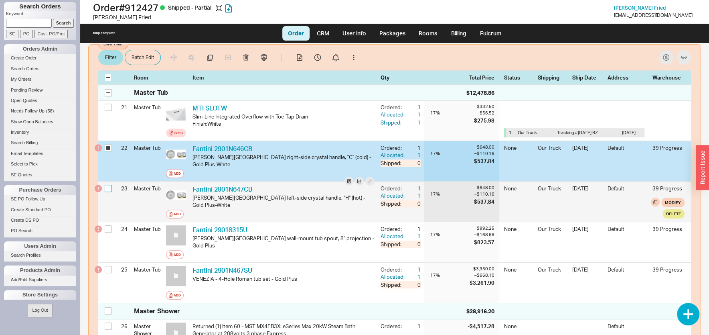
click at [107, 188] on input "checkbox" at bounding box center [108, 188] width 7 height 7
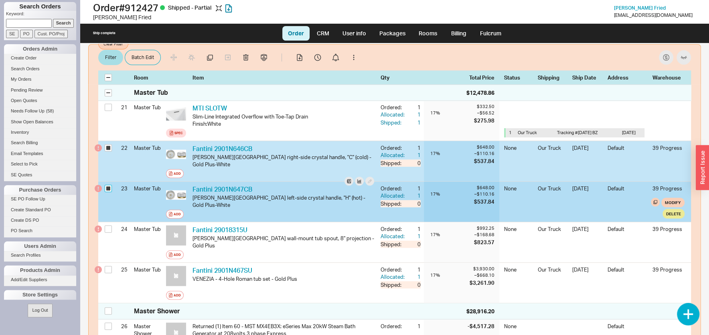
checkbox input "true"
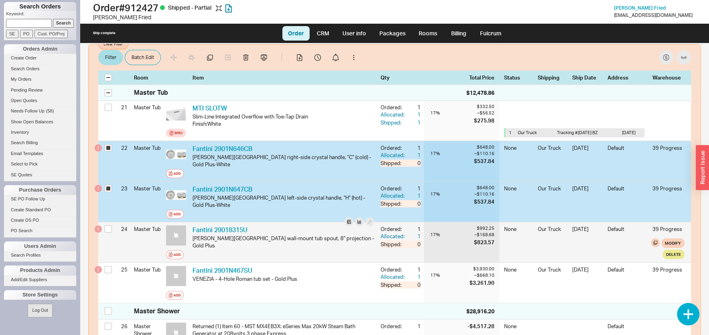
click at [109, 233] on div at bounding box center [110, 229] width 10 height 15
click at [108, 229] on input "checkbox" at bounding box center [108, 228] width 7 height 7
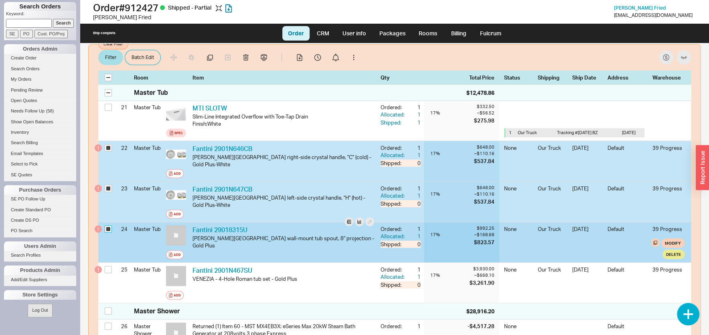
checkbox input "true"
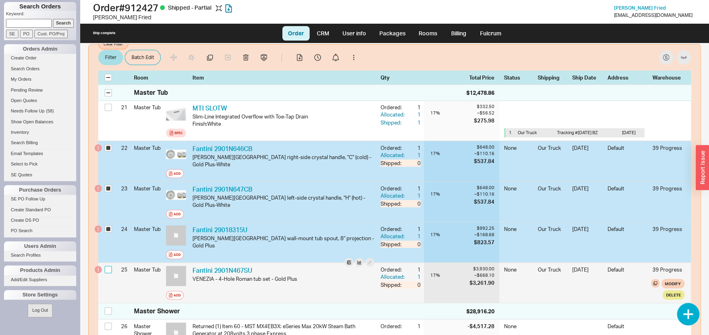
click at [107, 266] on input "checkbox" at bounding box center [108, 269] width 7 height 7
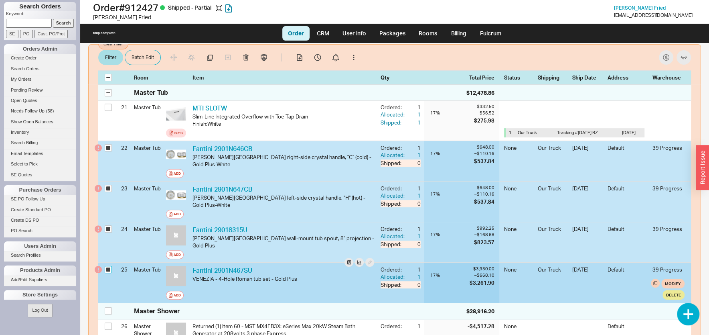
checkbox input "true"
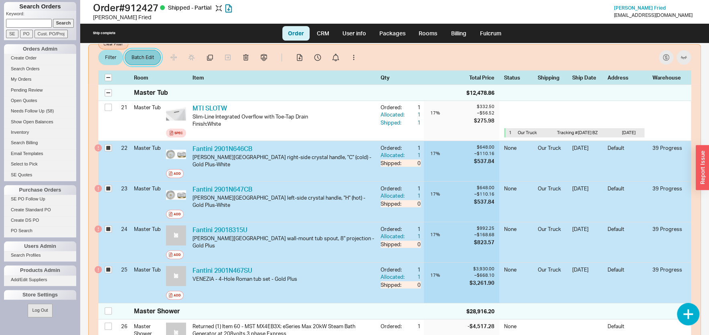
click at [134, 57] on button "Batch Edit" at bounding box center [143, 57] width 36 height 15
select select "8"
select select "3"
select select "8"
select select "3"
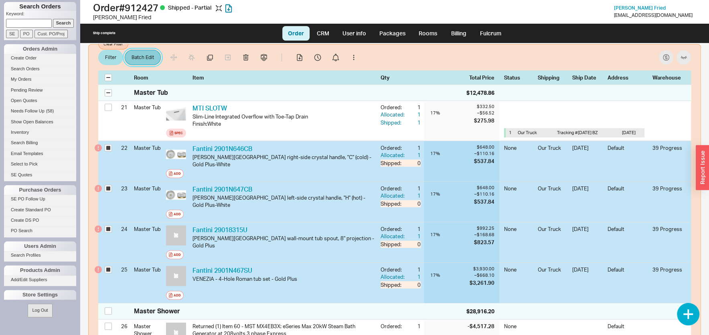
select select "8"
select select "3"
select select "8"
select select "3"
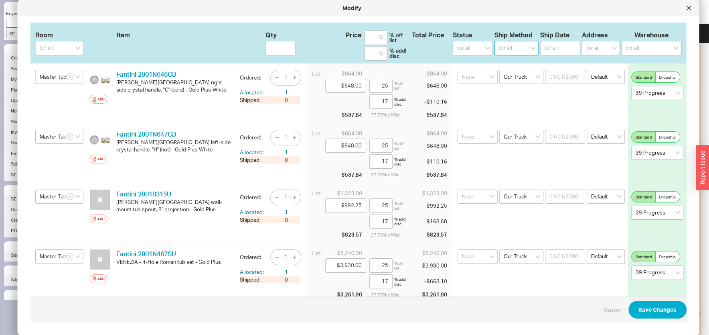
click at [495, 41] on select "for all Ground LTL Our Truck --------------- Customer Pickup - Showroom Custome…" at bounding box center [517, 48] width 44 height 14
select select "10"
click option "Customer Pickup - Showroom" at bounding box center [0, 0] width 0 height 0
select select
select select "10"
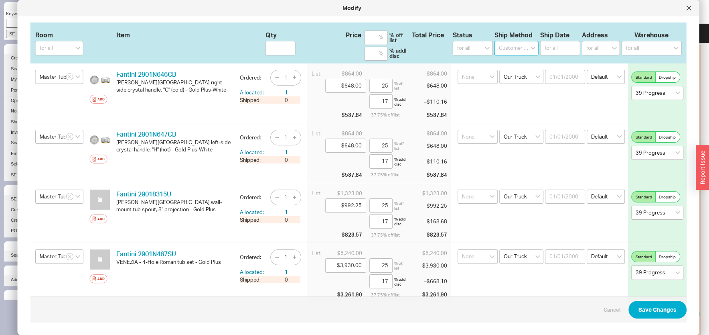
select select "10"
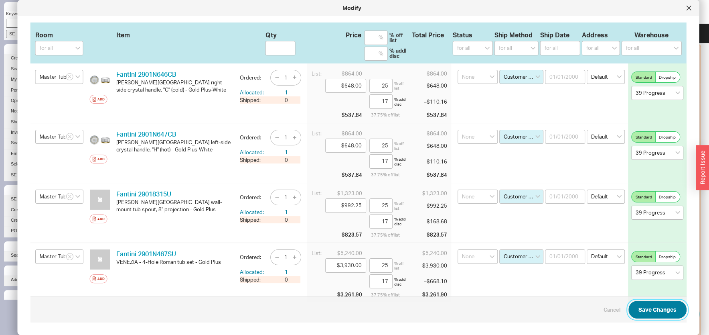
drag, startPoint x: 649, startPoint y: 313, endPoint x: 631, endPoint y: 317, distance: 18.9
click at [649, 313] on button "Save Changes" at bounding box center [658, 309] width 58 height 18
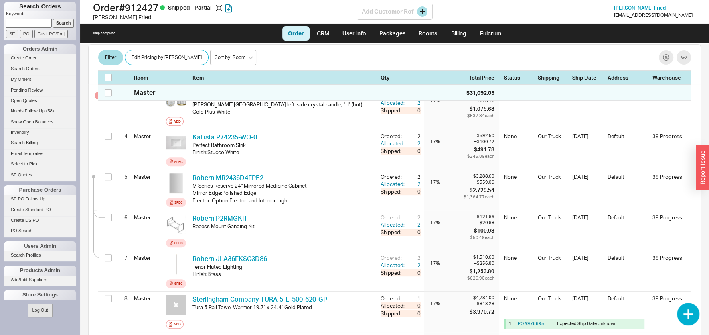
checkbox input "false"
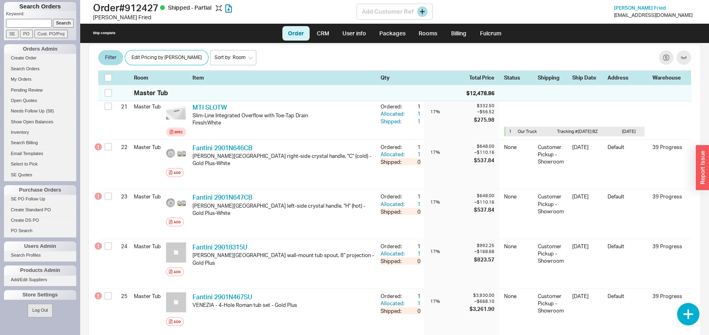
click at [144, 8] on h1 "Order # 912427 Shipped - Partial" at bounding box center [225, 7] width 264 height 11
copy h1 "912427"
click at [26, 166] on link "Select to Pick" at bounding box center [40, 164] width 72 height 8
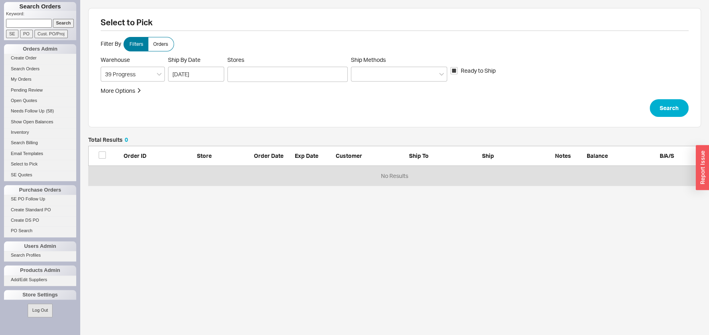
scroll to position [41, 605]
click at [165, 43] on span "Orders" at bounding box center [160, 44] width 15 height 6
click at [0, 0] on input "Orders" at bounding box center [0, 0] width 0 height 0
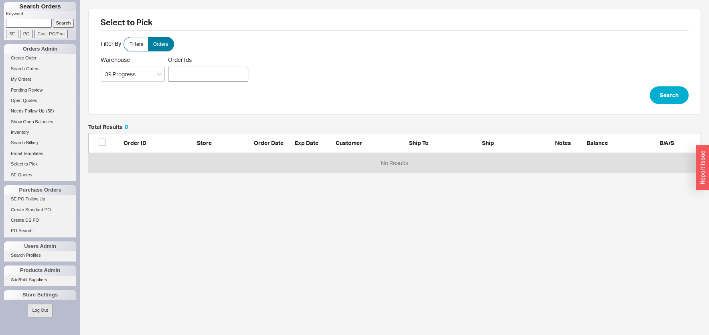
click at [218, 74] on div at bounding box center [208, 74] width 80 height 15
click at [175, 74] on input "Order Ids" at bounding box center [172, 73] width 5 height 11
paste input "912427"
type input "912427"
click button "Search" at bounding box center [669, 95] width 39 height 18
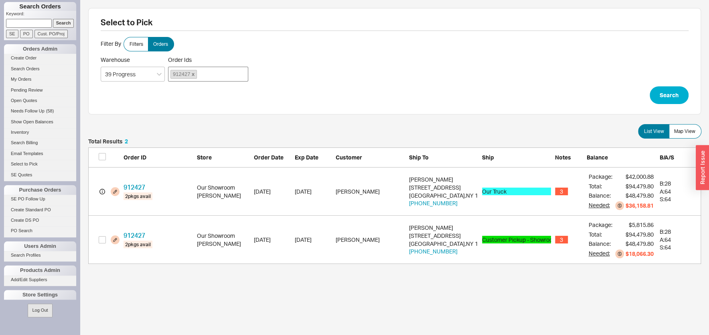
scroll to position [117, 605]
drag, startPoint x: 103, startPoint y: 238, endPoint x: 114, endPoint y: 239, distance: 10.6
click at [103, 238] on input "grid" at bounding box center [102, 239] width 7 height 7
checkbox input "true"
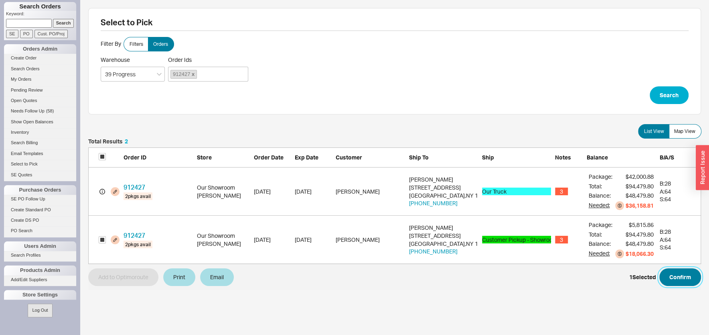
drag, startPoint x: 680, startPoint y: 273, endPoint x: 675, endPoint y: 272, distance: 5.1
click at [679, 273] on button "Confirm" at bounding box center [680, 277] width 42 height 18
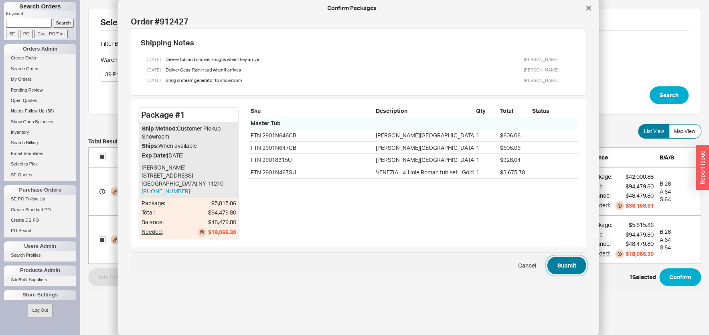
click at [563, 268] on button "Submit" at bounding box center [566, 265] width 39 height 18
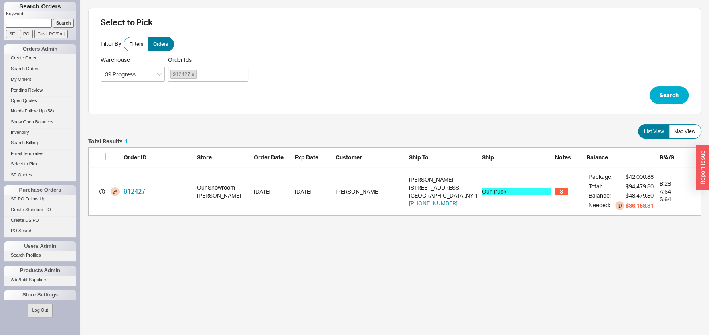
scroll to position [69, 605]
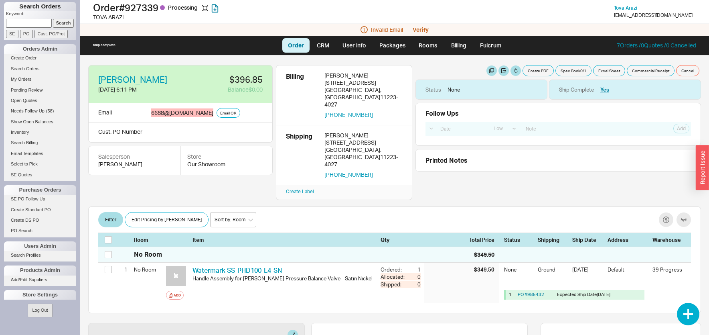
select select "LOW"
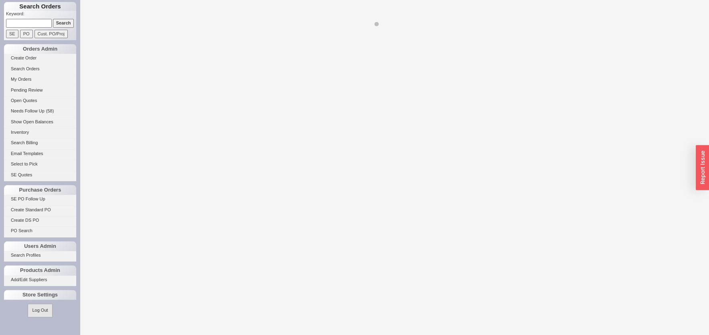
select select "LOW"
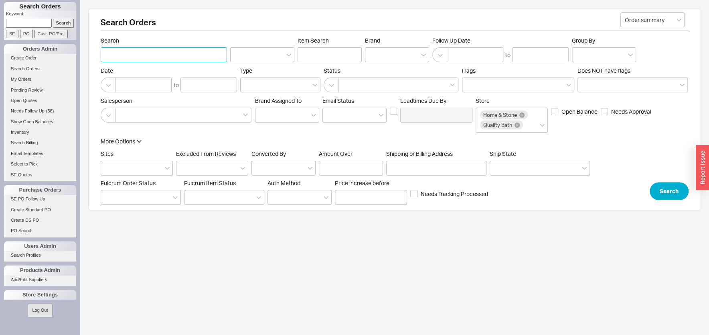
paste input "[PERSON_NAME]"
type input "[PERSON_NAME]"
click at [656, 192] on button "Search" at bounding box center [669, 191] width 39 height 18
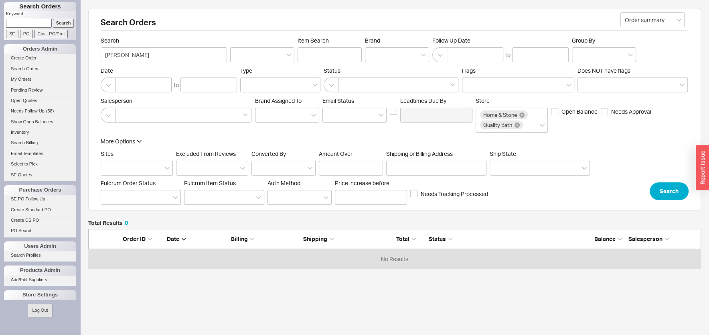
scroll to position [8, 8]
drag, startPoint x: 126, startPoint y: 54, endPoint x: 68, endPoint y: 69, distance: 60.4
click at [101, 62] on input "[PERSON_NAME]" at bounding box center [164, 54] width 126 height 15
type input "[PERSON_NAME]"
click button "Search" at bounding box center [669, 191] width 39 height 18
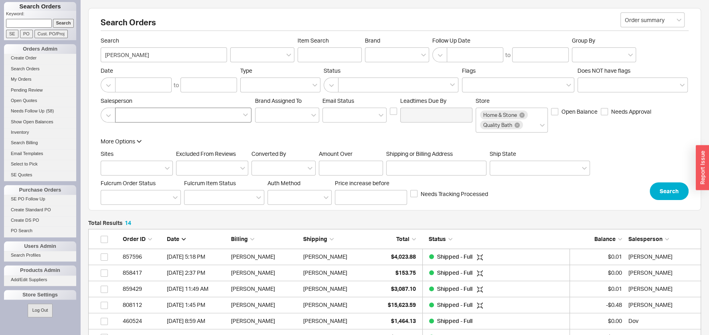
scroll to position [253, 605]
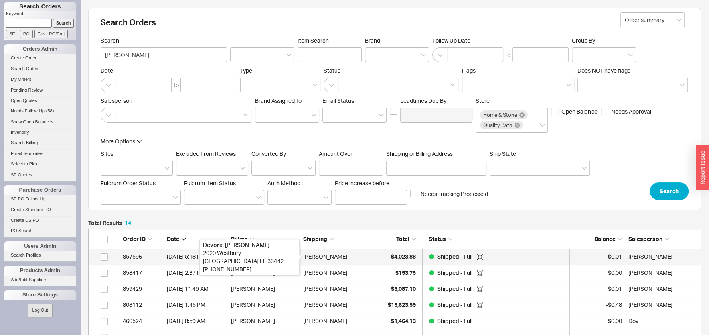
click at [336, 253] on div "[PERSON_NAME]" at bounding box center [325, 256] width 44 height 16
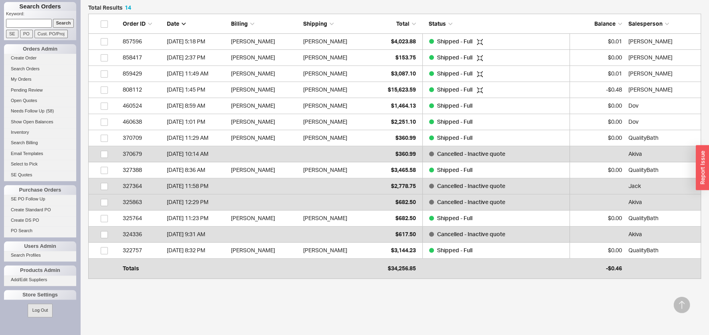
scroll to position [0, 0]
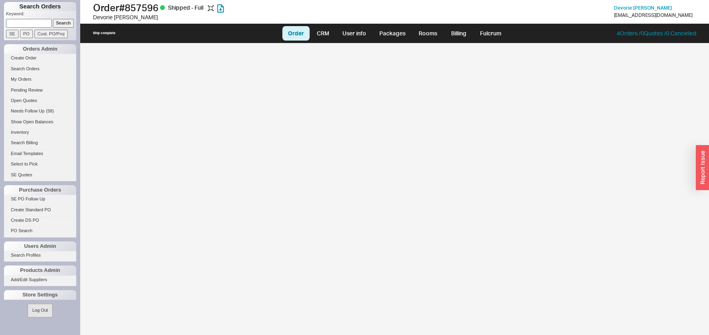
select select "LOW"
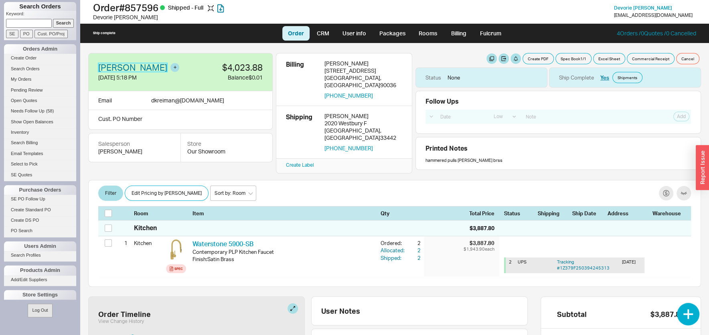
click at [147, 67] on link "[PERSON_NAME]" at bounding box center [132, 67] width 69 height 9
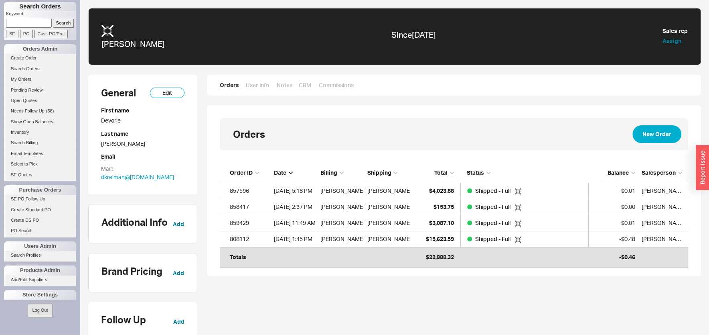
scroll to position [93, 461]
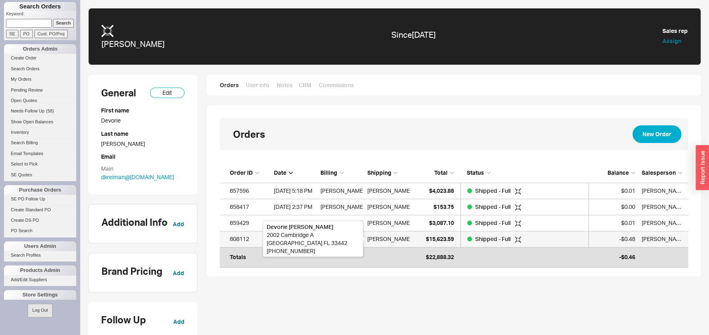
click at [403, 238] on div "[PERSON_NAME]" at bounding box center [389, 239] width 44 height 16
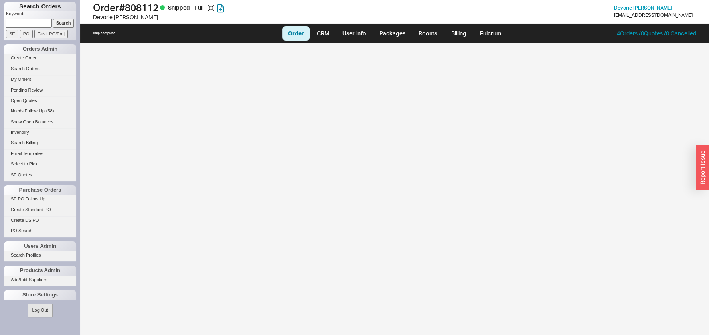
select select "LOW"
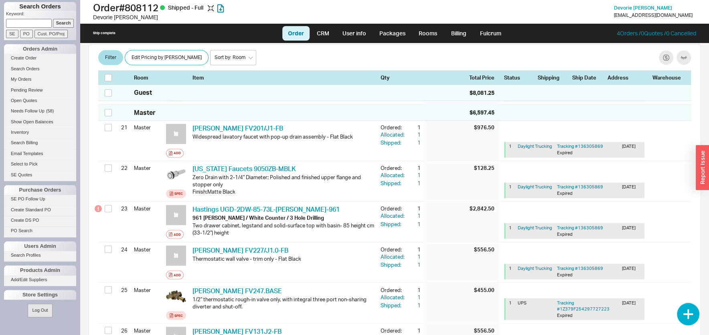
scroll to position [946, 0]
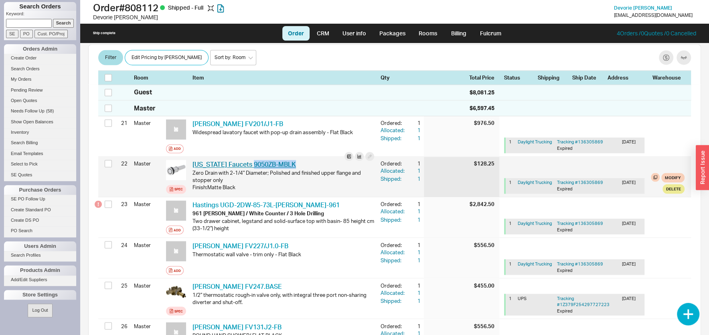
drag, startPoint x: 296, startPoint y: 153, endPoint x: 249, endPoint y: 156, distance: 47.4
click at [249, 160] on div "[US_STATE] Faucets 9050ZB-MBLK CAF 9050ZB-MBLK" at bounding box center [284, 164] width 182 height 9
copy link "9050ZB-MBLK"
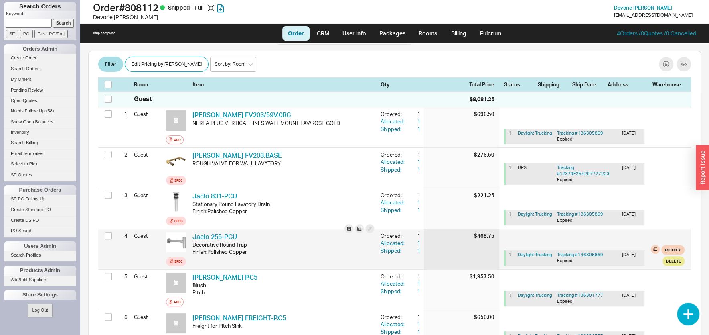
scroll to position [0, 0]
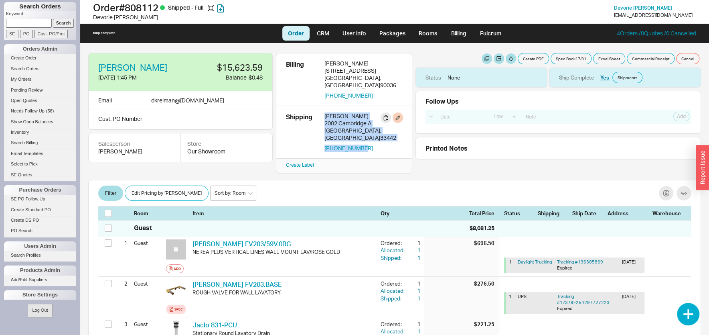
drag, startPoint x: 365, startPoint y: 134, endPoint x: 335, endPoint y: 111, distance: 38.0
click at [321, 112] on div "Shipping [PERSON_NAME] [STREET_ADDRESS] 323-963-6348" at bounding box center [344, 131] width 116 height 39
copy div "[PERSON_NAME] [STREET_ADDRESS] 323-963-6348"
click at [402, 92] on div "323-963-6348" at bounding box center [363, 95] width 78 height 7
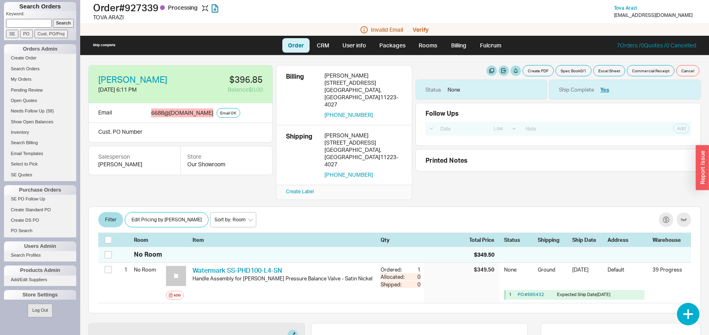
select select "LOW"
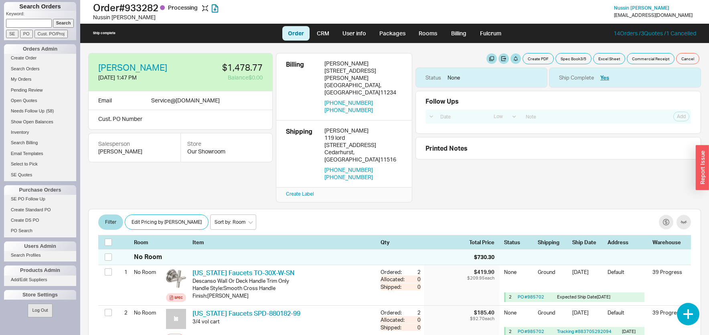
select select "LOW"
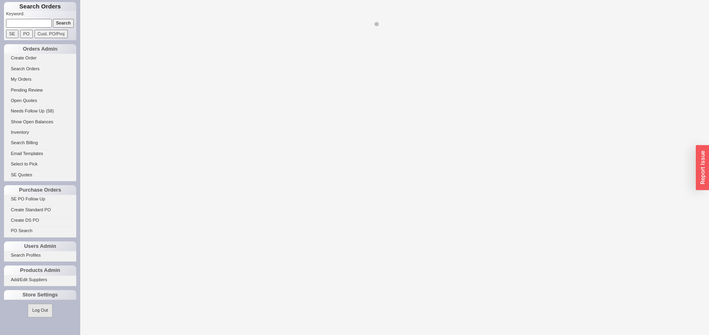
select select "LOW"
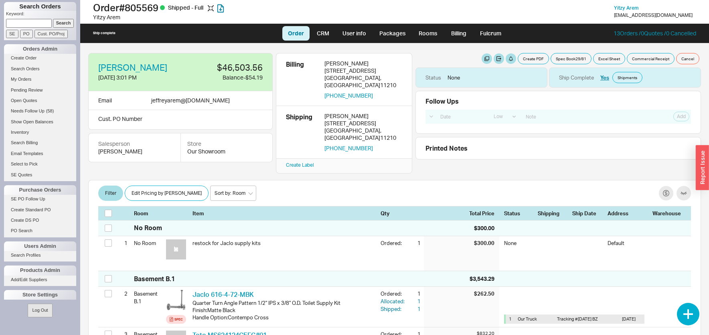
select select "LOW"
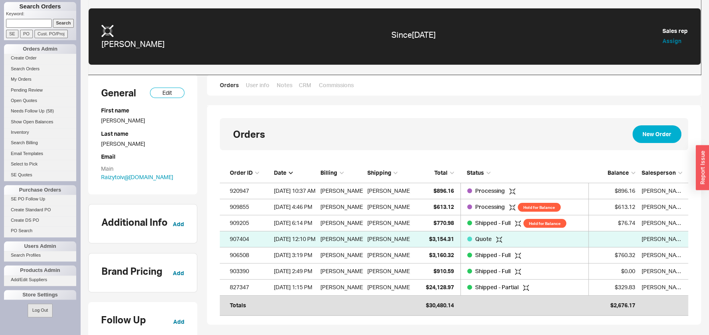
scroll to position [140, 461]
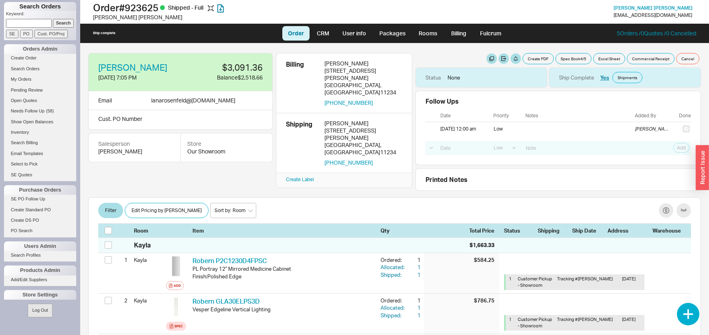
select select "LOW"
